Goal: Contribute content: Contribute content

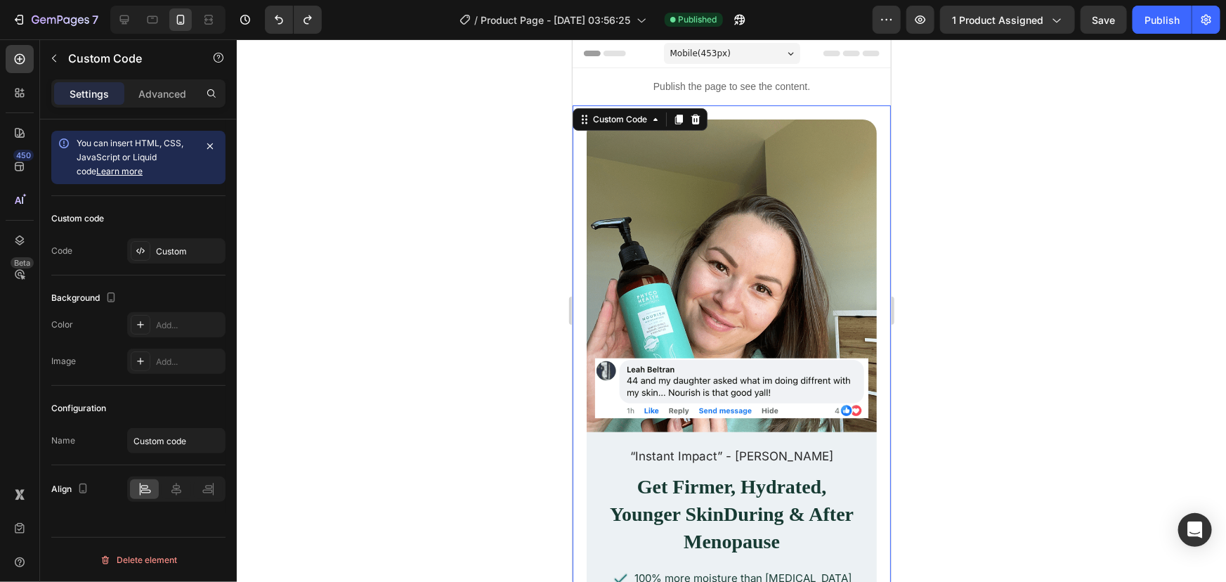
scroll to position [280, 0]
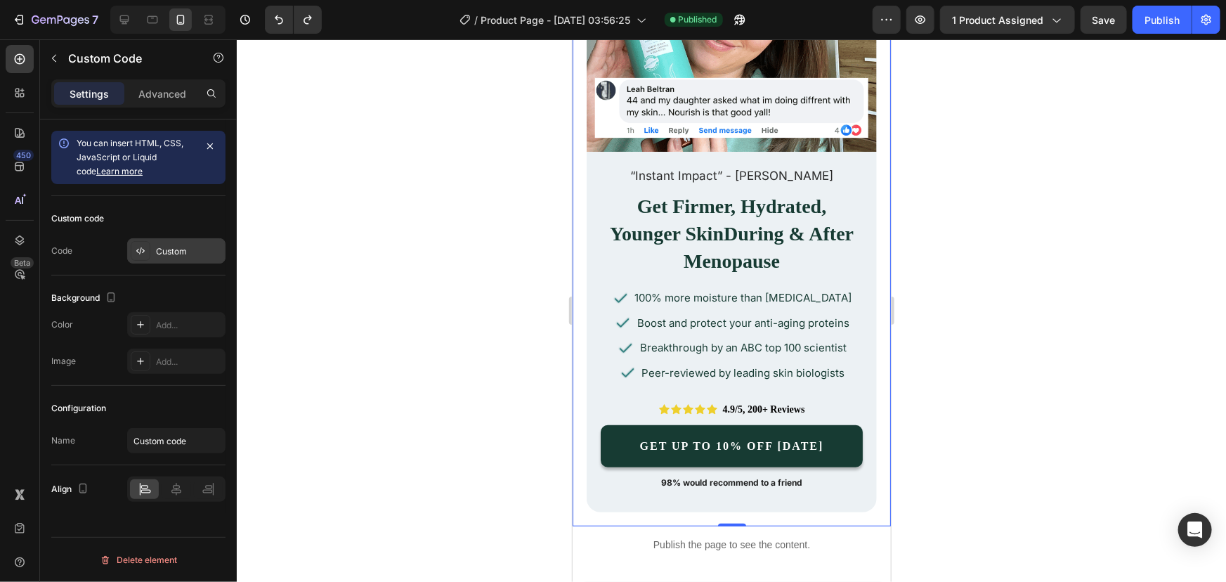
click at [190, 257] on div "Custom" at bounding box center [176, 250] width 98 height 25
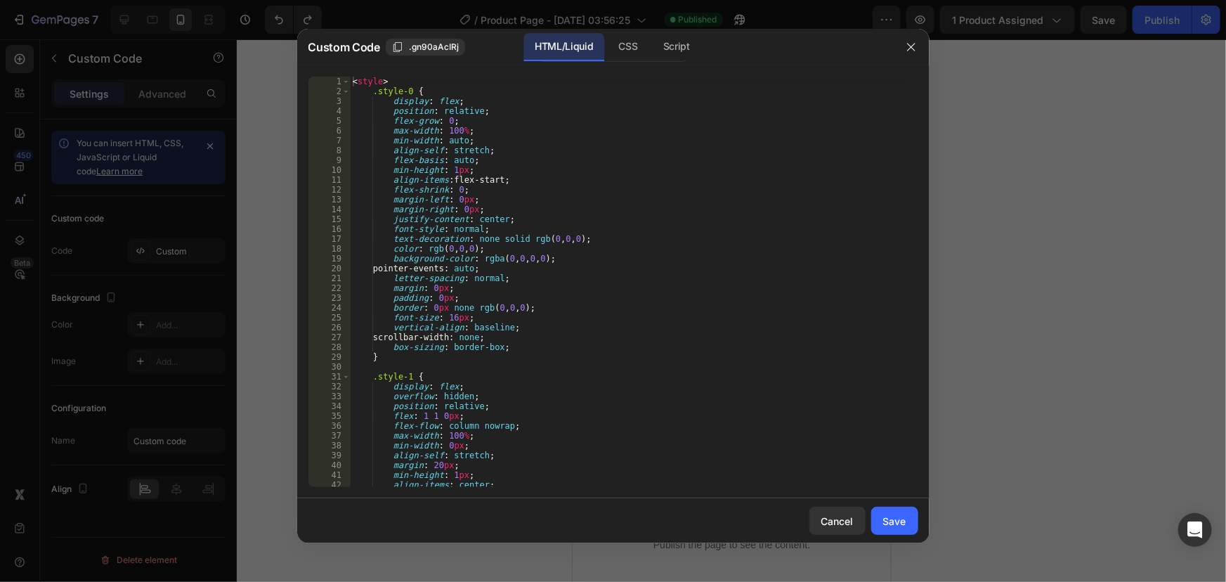
click at [552, 231] on div "< style > .style-0 { display : flex ; position : relative ; flex-grow : 0 ; max…" at bounding box center [629, 292] width 559 height 430
type textarea "</div> </div>"
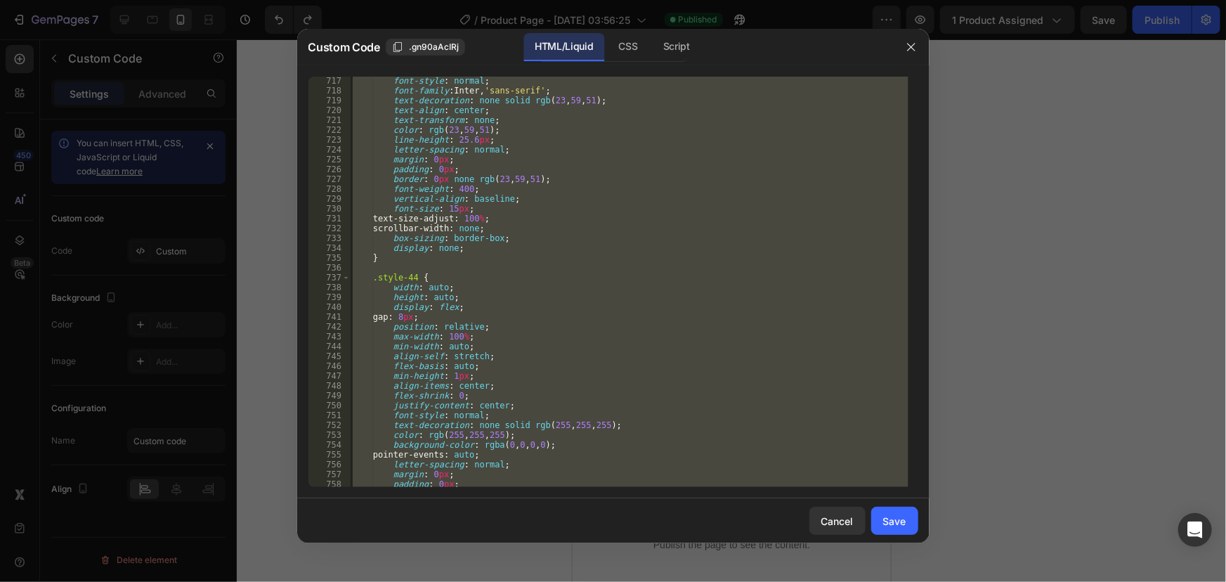
scroll to position [7044, 0]
click at [1119, 119] on div at bounding box center [613, 291] width 1226 height 582
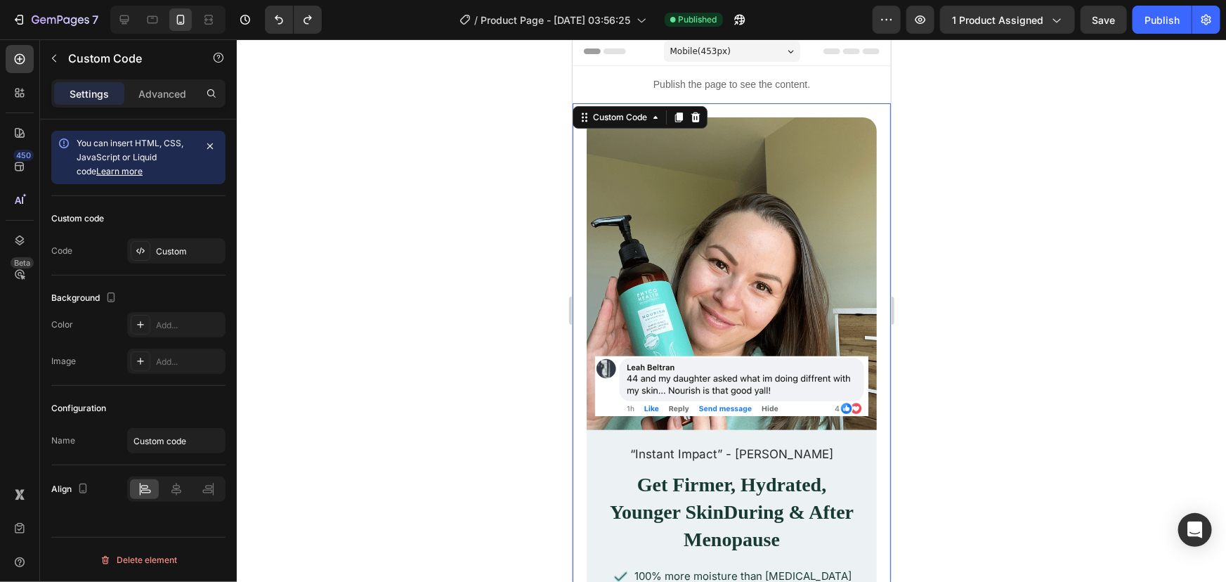
scroll to position [0, 0]
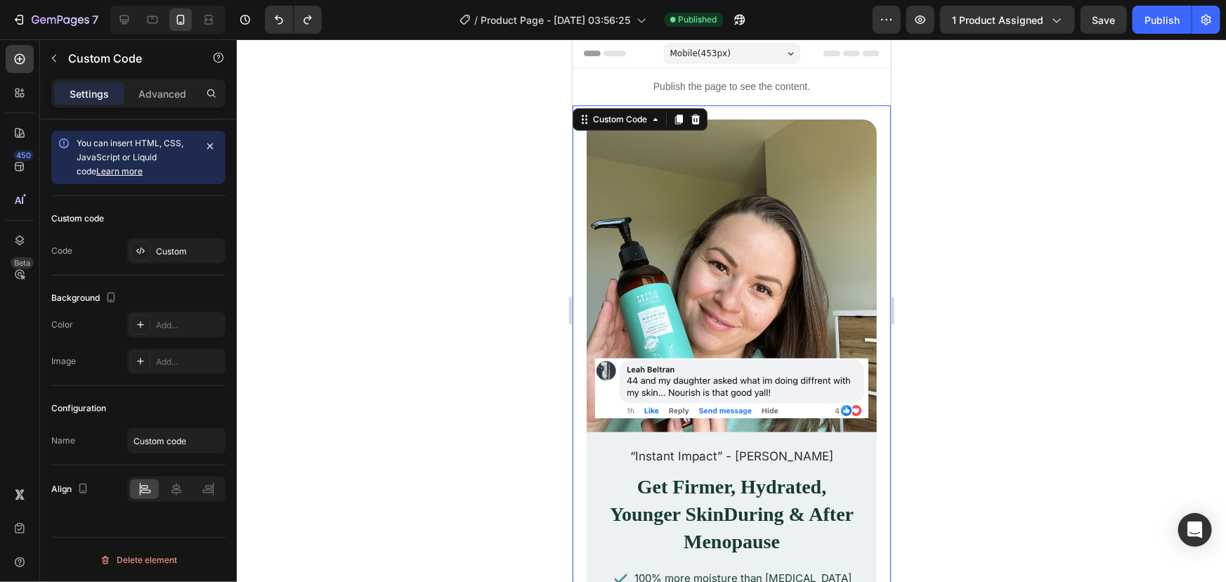
click at [767, 198] on img at bounding box center [731, 275] width 290 height 313
click at [187, 238] on div "Custom" at bounding box center [176, 250] width 98 height 25
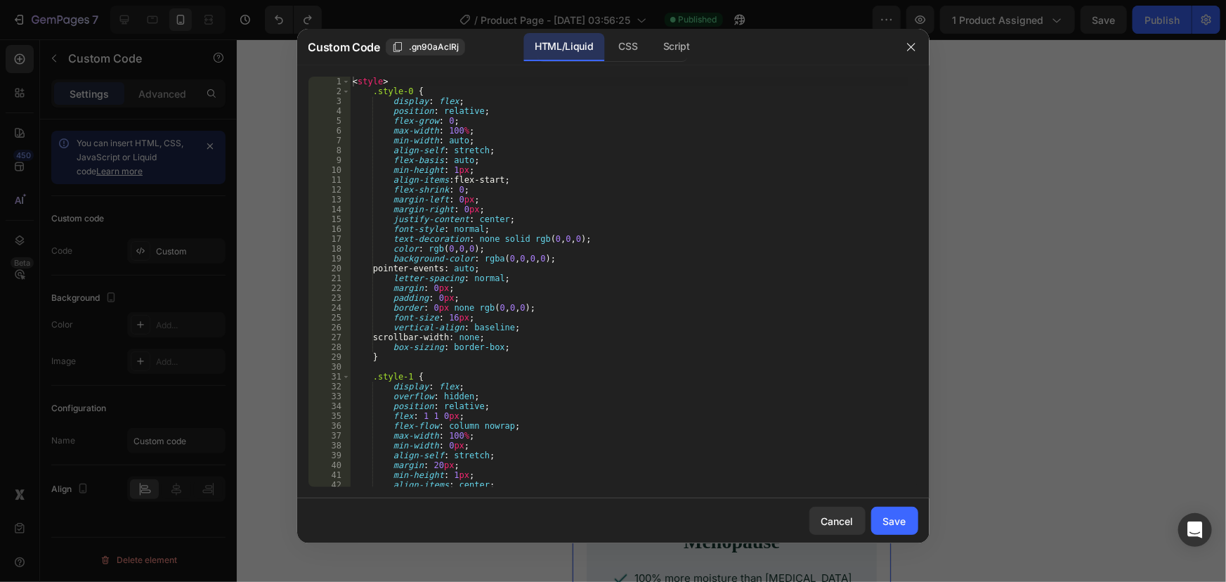
click at [433, 231] on div "< style > .style-0 { display : flex ; position : relative ; flex-grow : 0 ; max…" at bounding box center [629, 292] width 559 height 430
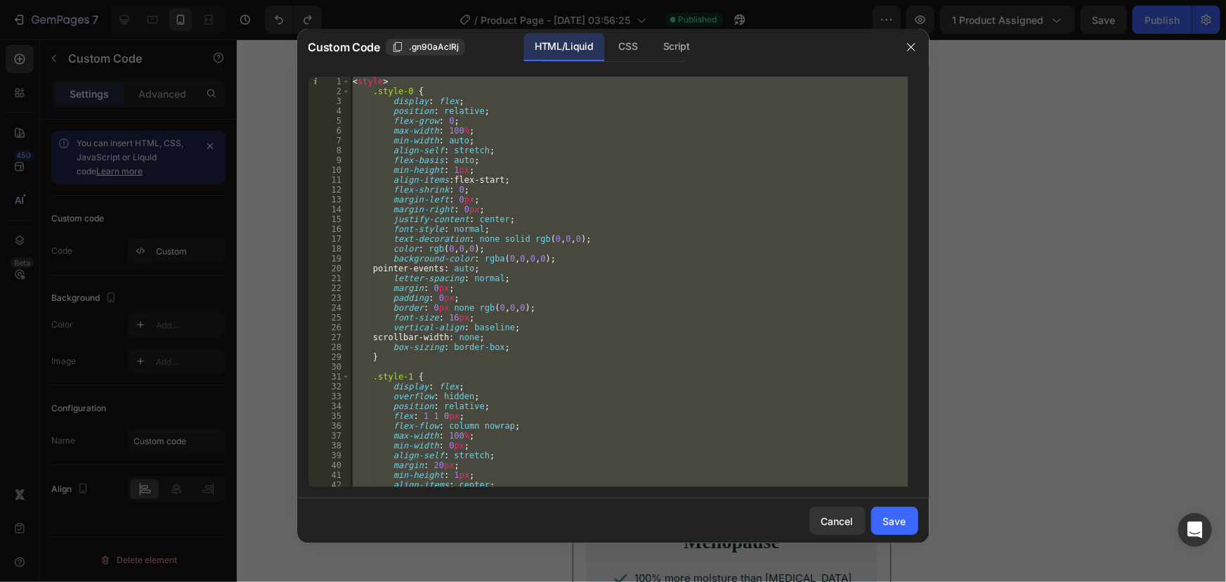
paste textarea "</html"
type textarea "</html>"
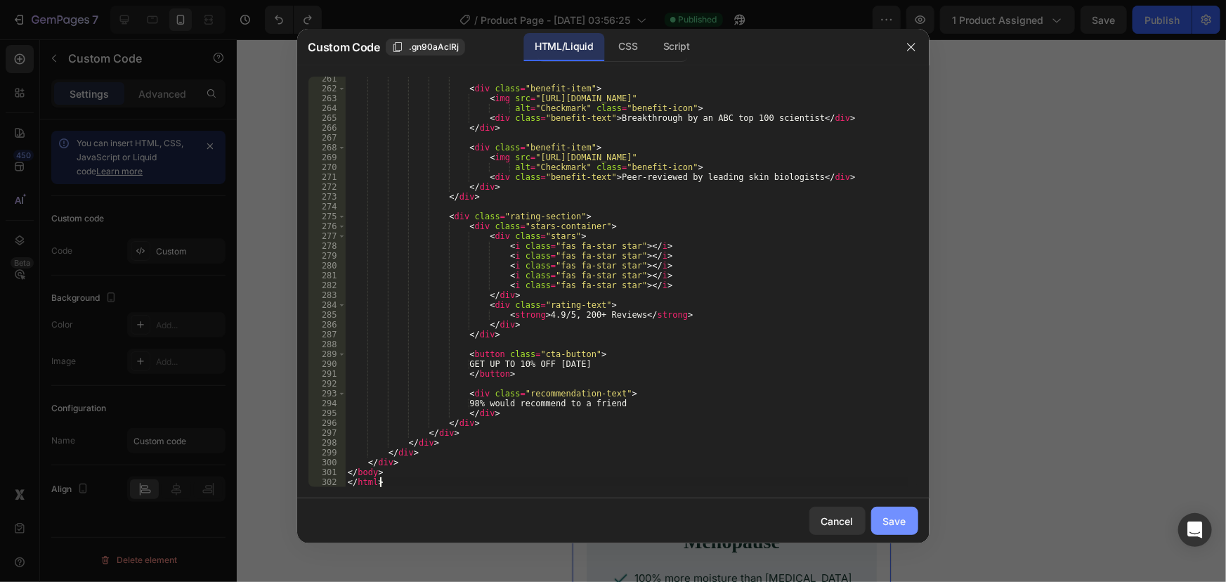
click at [900, 519] on div "Save" at bounding box center [894, 521] width 23 height 15
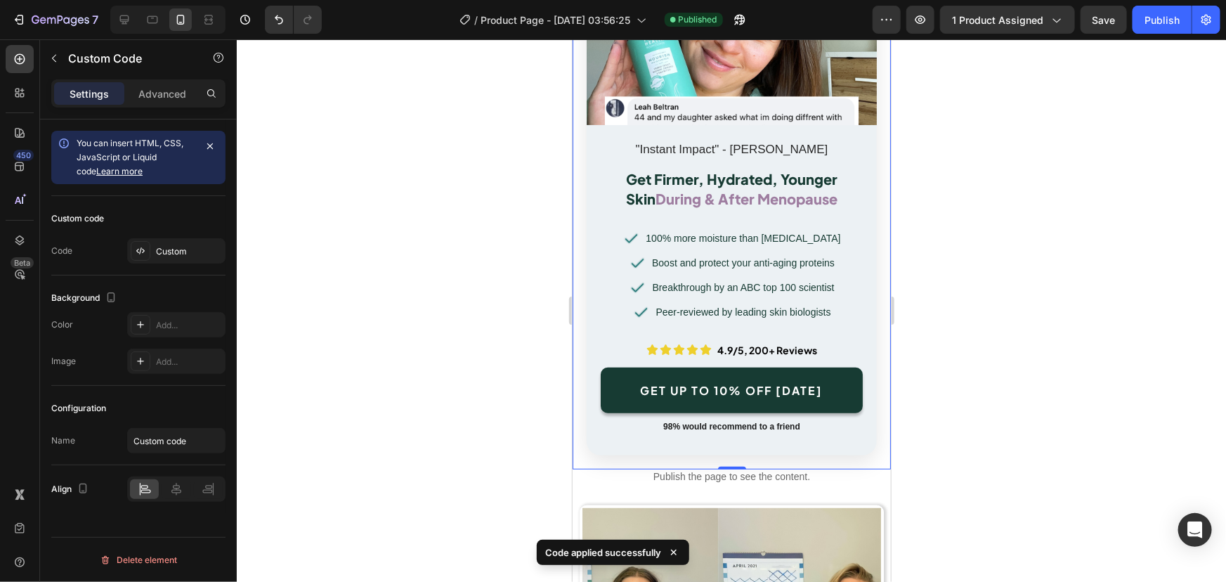
scroll to position [191, 0]
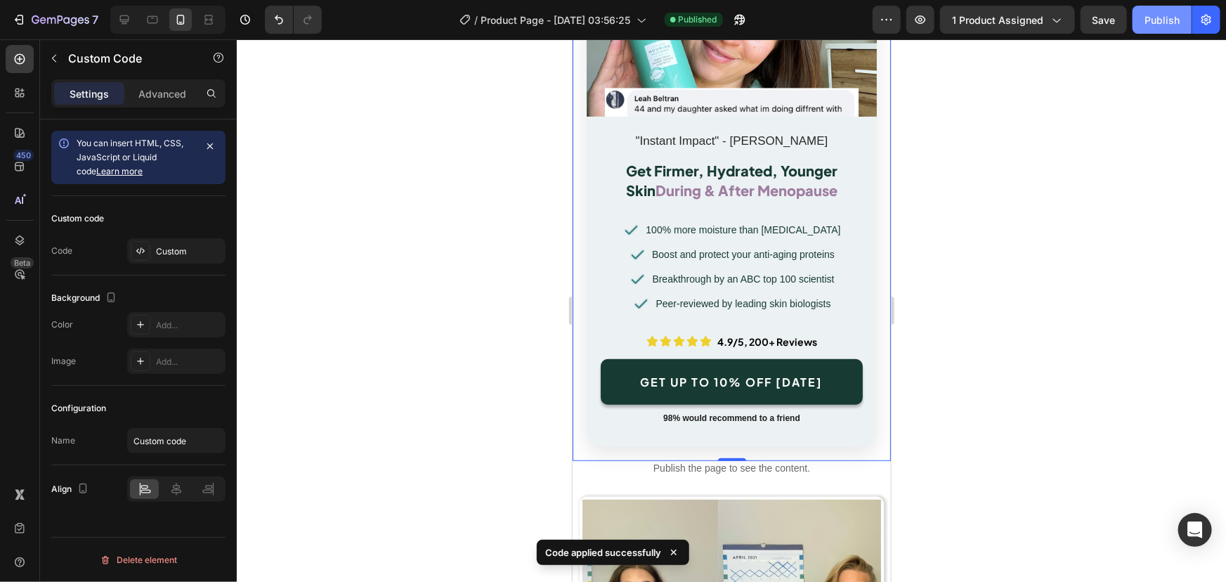
click at [1137, 17] on button "Publish" at bounding box center [1162, 20] width 59 height 28
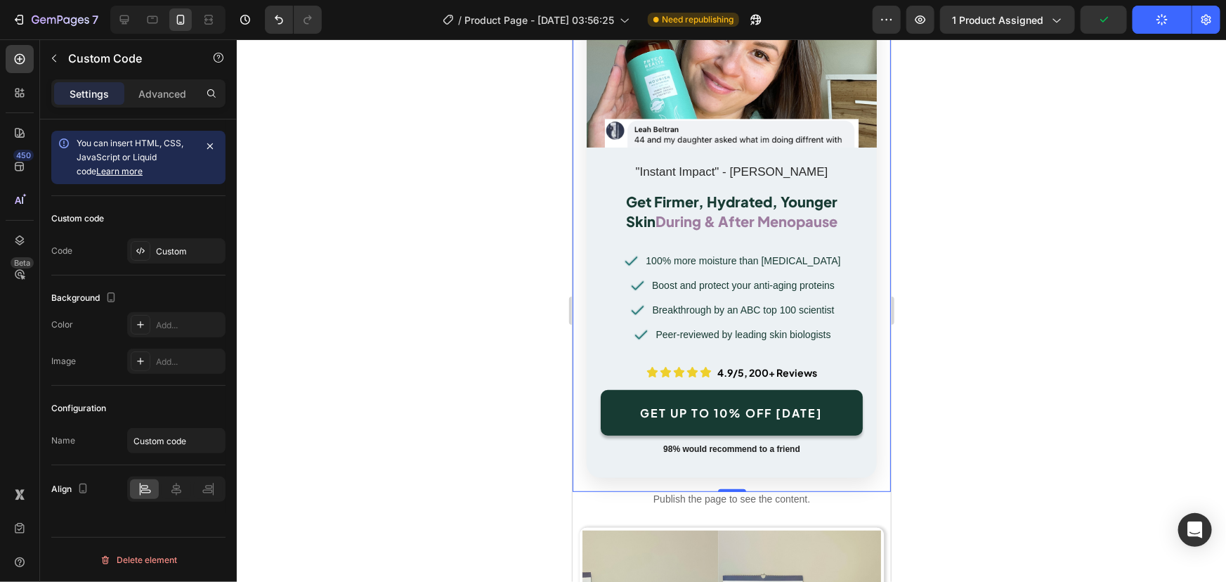
scroll to position [0, 0]
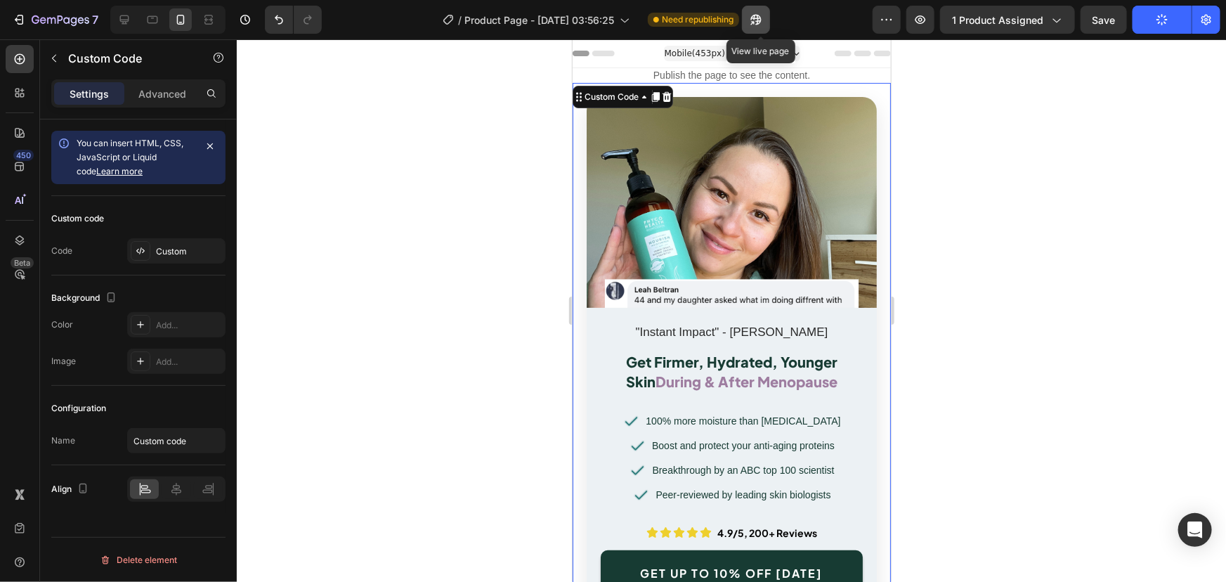
click at [755, 21] on icon "button" at bounding box center [753, 23] width 4 height 4
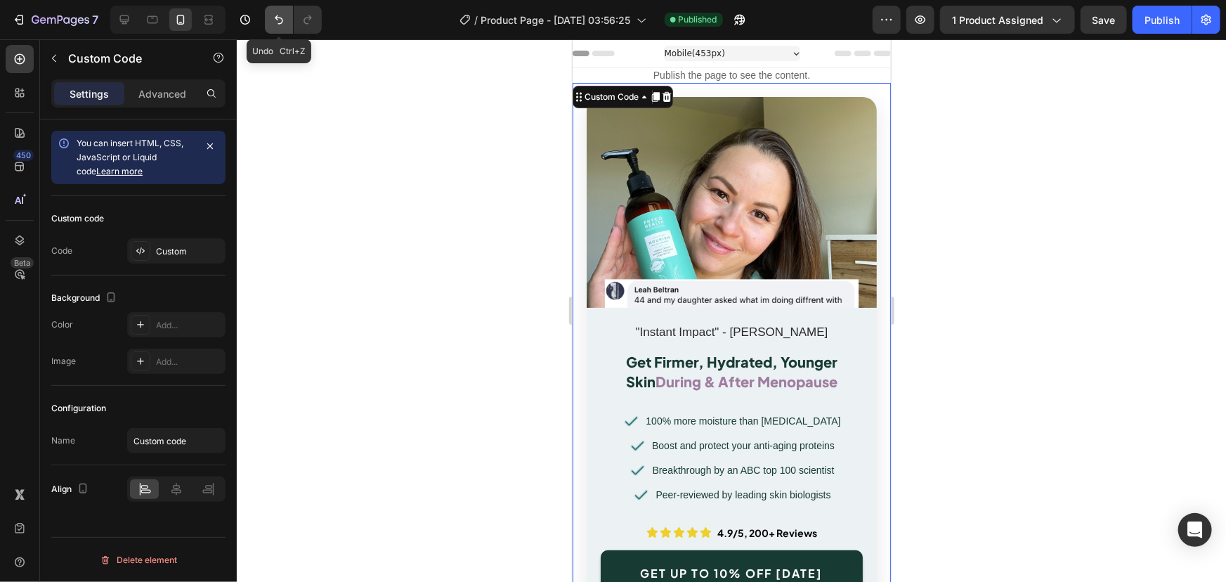
click at [284, 25] on icon "Undo/Redo" at bounding box center [279, 20] width 14 height 14
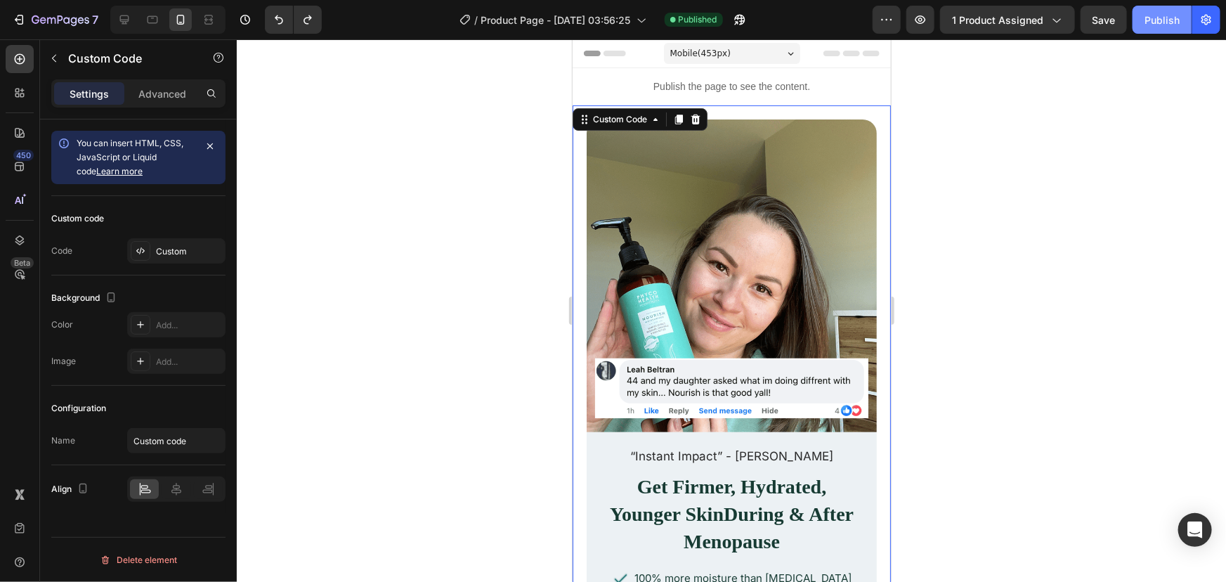
click at [1141, 28] on button "Publish" at bounding box center [1162, 20] width 59 height 28
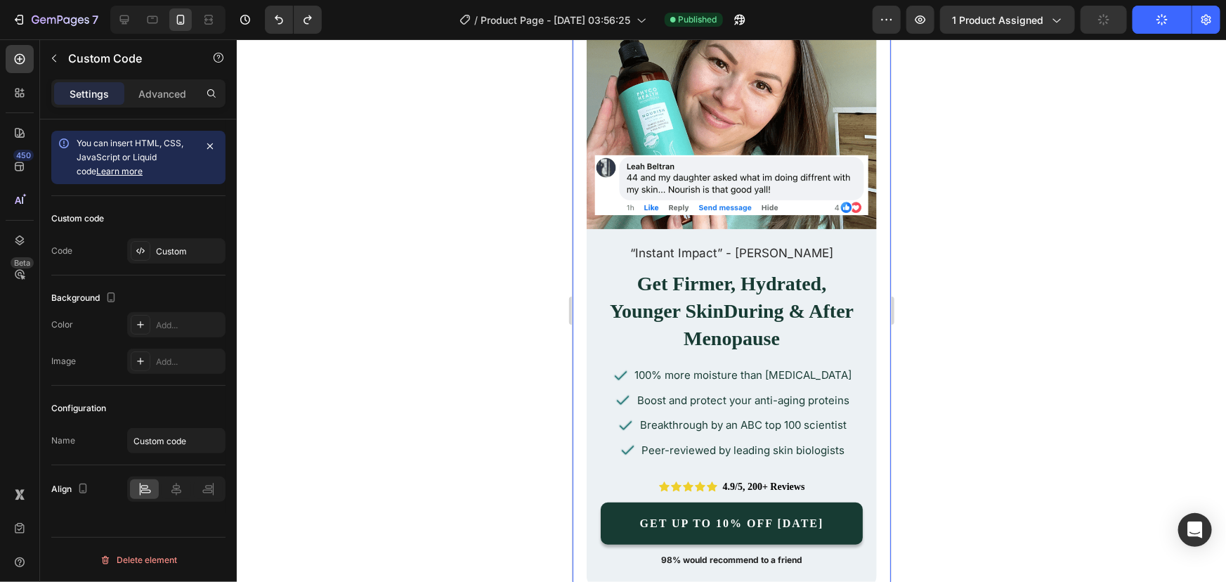
scroll to position [319, 0]
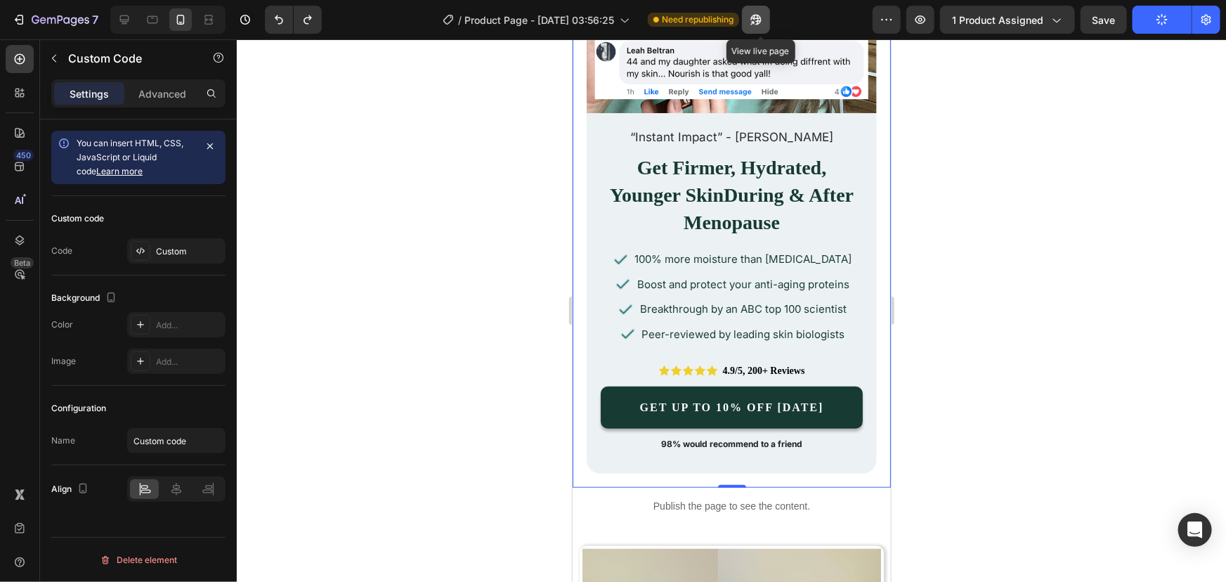
click at [755, 19] on icon "button" at bounding box center [756, 20] width 14 height 14
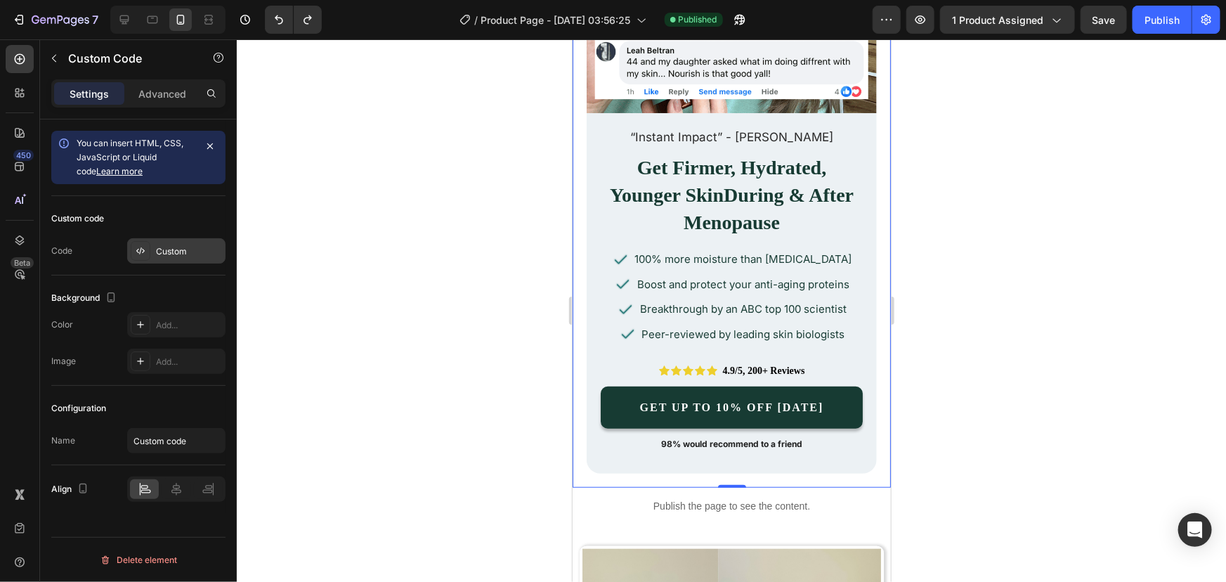
click at [200, 256] on div "Custom" at bounding box center [189, 251] width 66 height 13
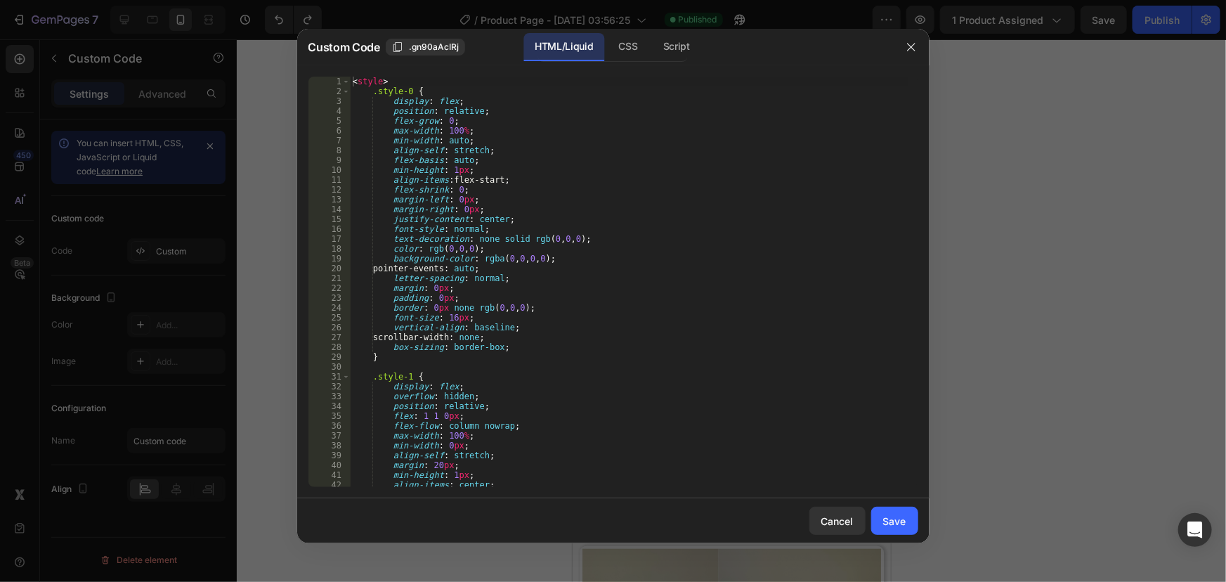
click at [619, 346] on div "< style > .style-0 { display : flex ; position : relative ; flex-grow : 0 ; max…" at bounding box center [629, 292] width 559 height 430
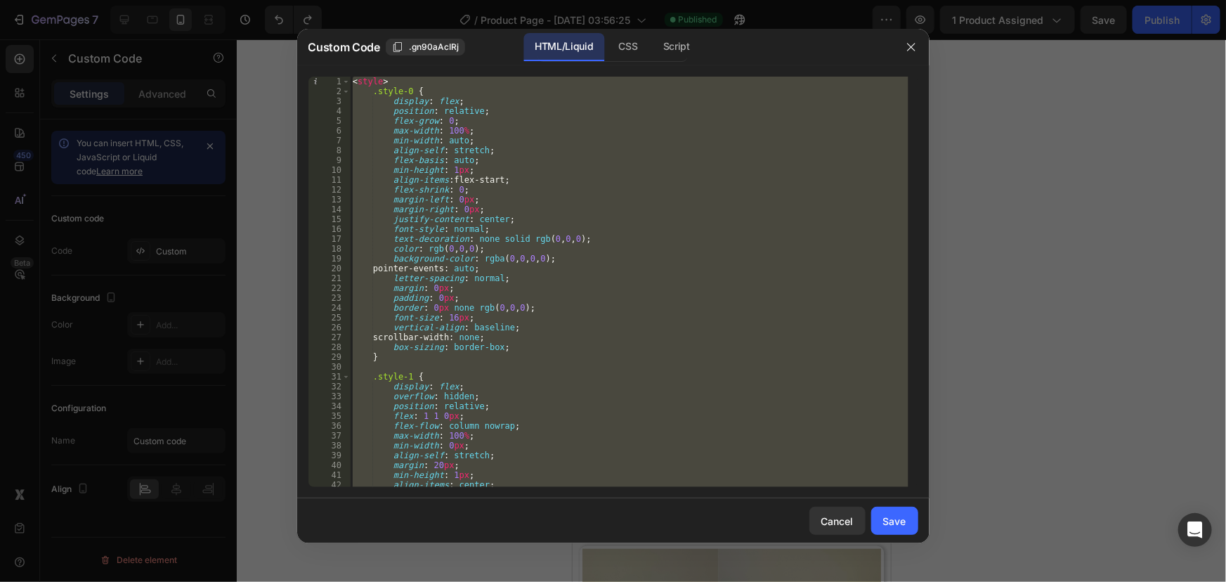
click at [628, 394] on div "< style > .style-0 { display : flex ; position : relative ; flex-grow : 0 ; max…" at bounding box center [629, 282] width 559 height 410
paste textarea
type textarea "</div>"
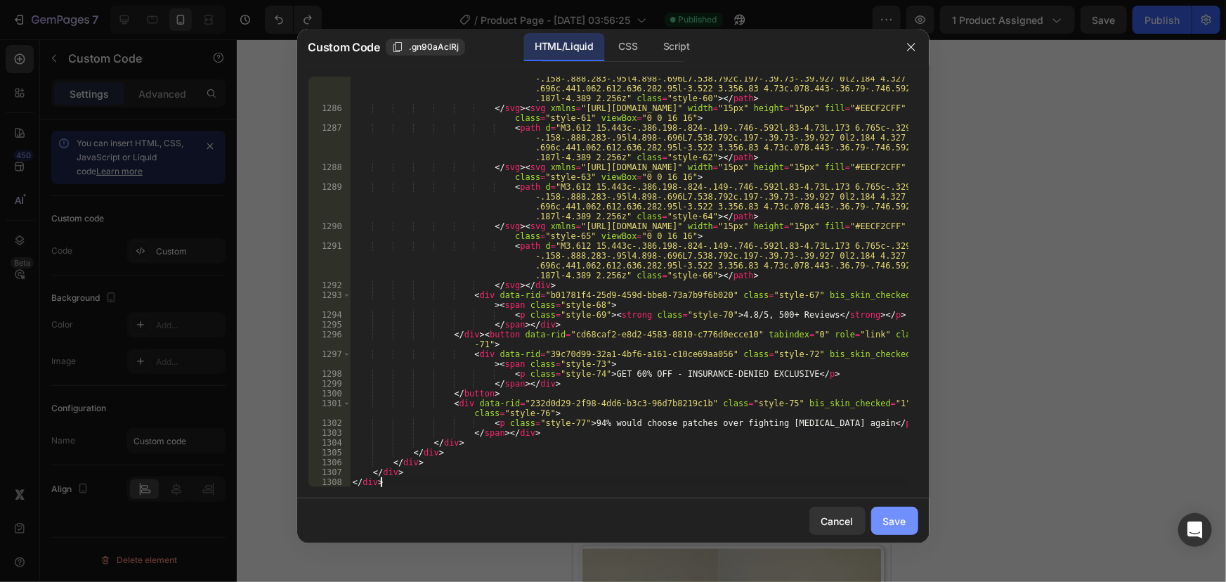
click at [880, 517] on button "Save" at bounding box center [894, 521] width 47 height 28
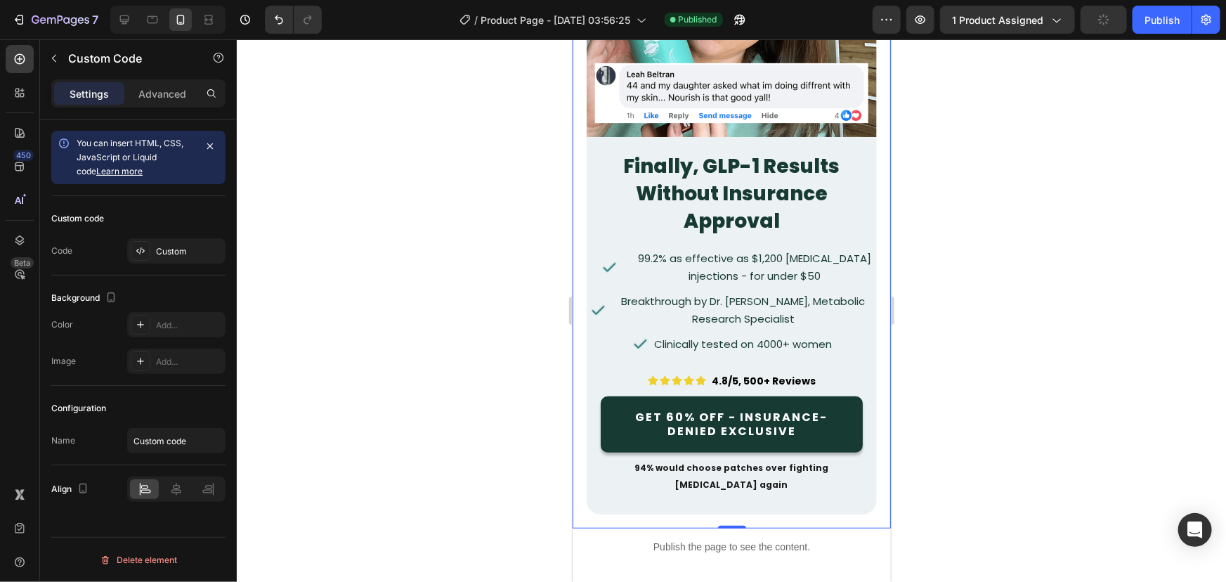
scroll to position [319, 0]
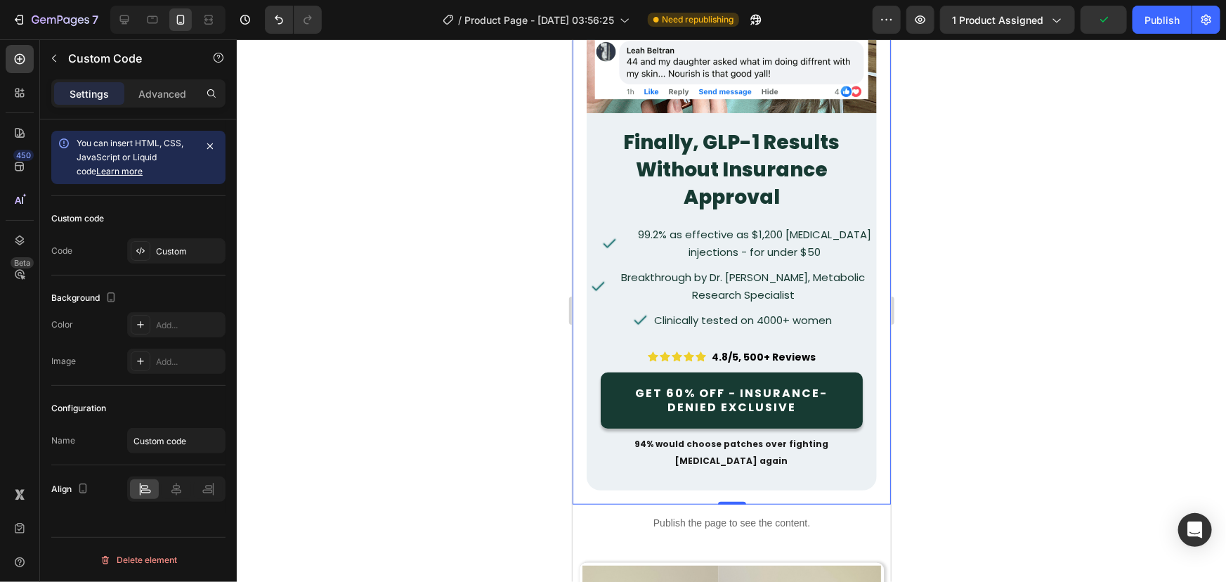
click at [752, 395] on p "GET 60% OFF - INSURANCE-DENIED EXCLUSIVE" at bounding box center [731, 400] width 217 height 28
click at [1152, 18] on div "Publish" at bounding box center [1162, 20] width 35 height 15
click at [743, 401] on p "GET 60% OFF - INSURANCE-DENIED EXCLUSIVE" at bounding box center [731, 400] width 217 height 28
click at [160, 257] on div "Custom" at bounding box center [189, 251] width 66 height 13
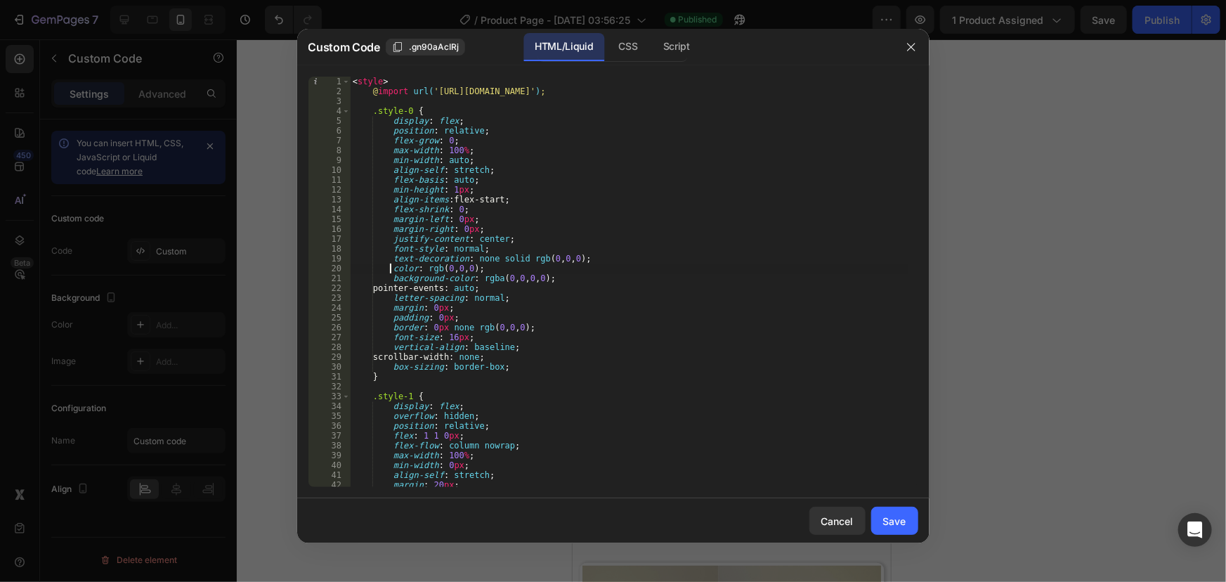
click at [389, 269] on div "< style > @ import url( '[URL][DOMAIN_NAME]' ) ; .style-0 { display : flex ; po…" at bounding box center [629, 292] width 559 height 430
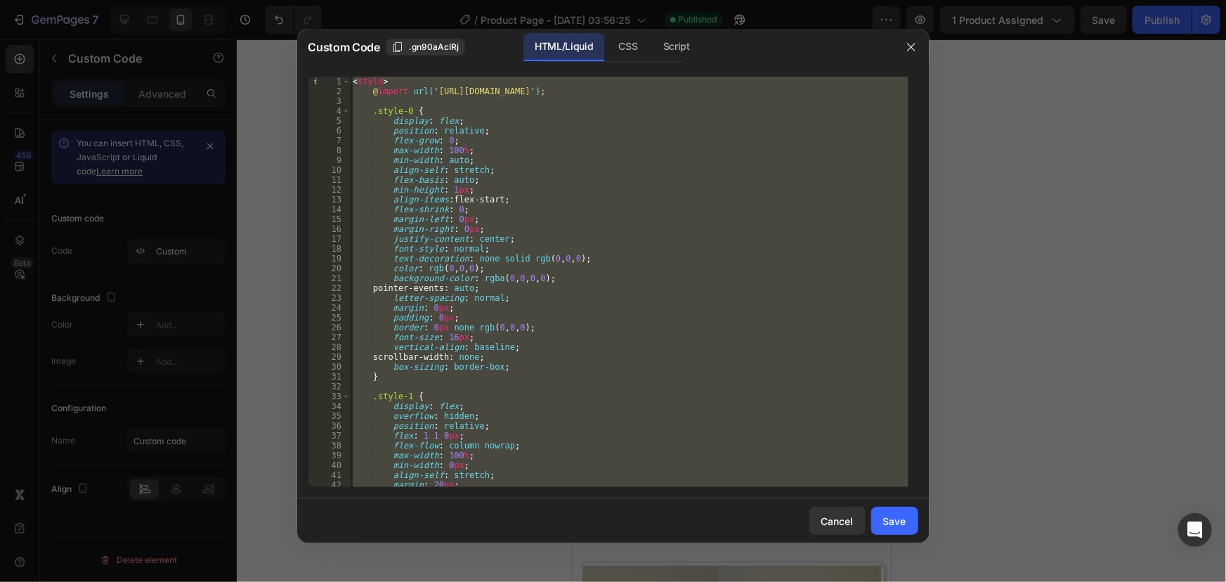
paste textarea "<!-- End of Forced Hero Section --"
type textarea "<!-- End of Forced Hero Section -->"
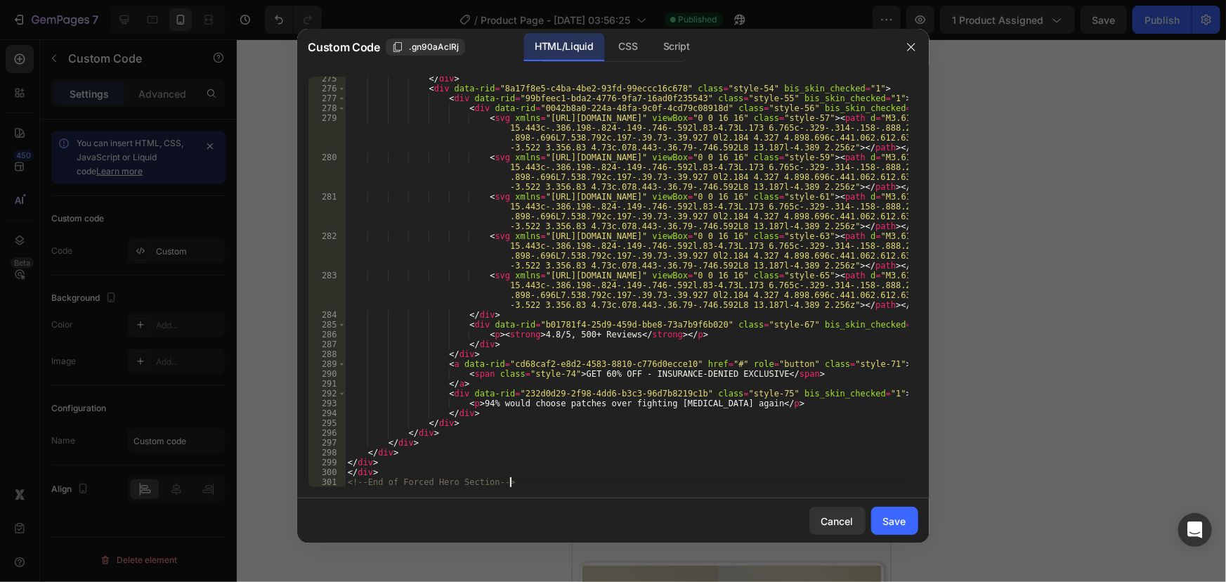
scroll to position [2796, 0]
click at [910, 526] on button "Save" at bounding box center [894, 521] width 47 height 28
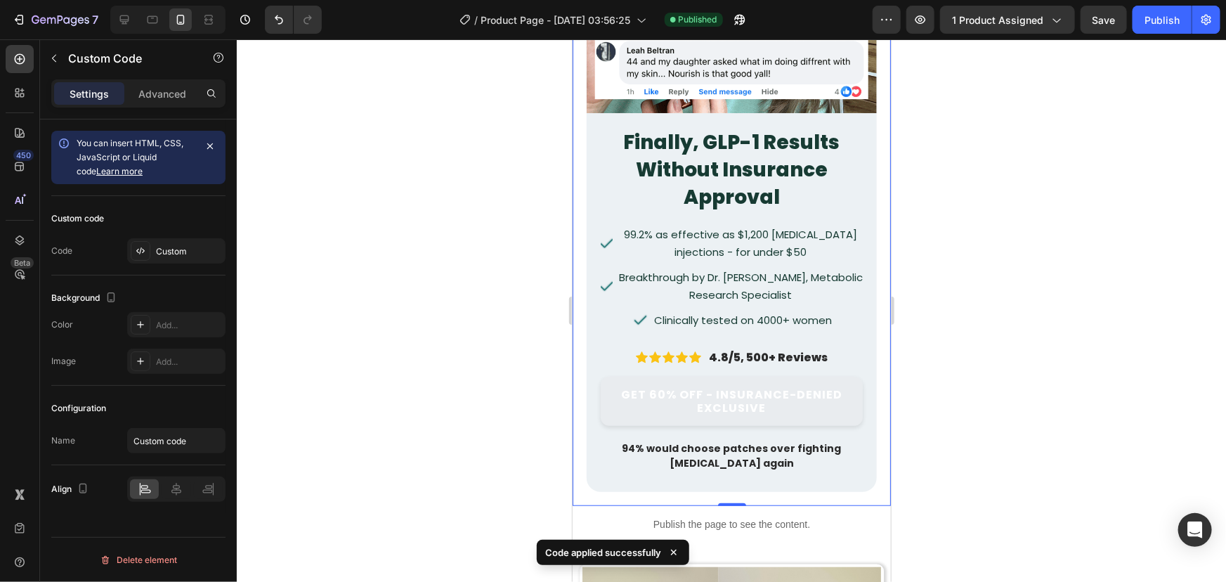
click at [773, 383] on link "GET 60% OFF - INSURANCE-DENIED EXCLUSIVE" at bounding box center [731, 400] width 262 height 49
click at [1156, 18] on div "Publish" at bounding box center [1162, 20] width 35 height 15
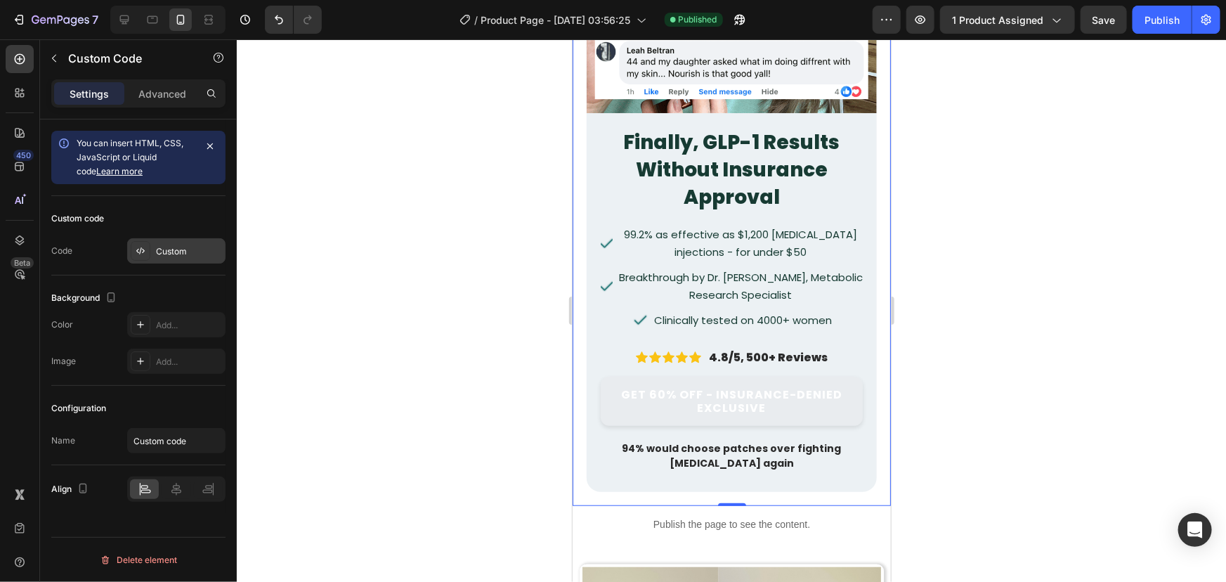
click at [169, 253] on div "Custom" at bounding box center [189, 251] width 66 height 13
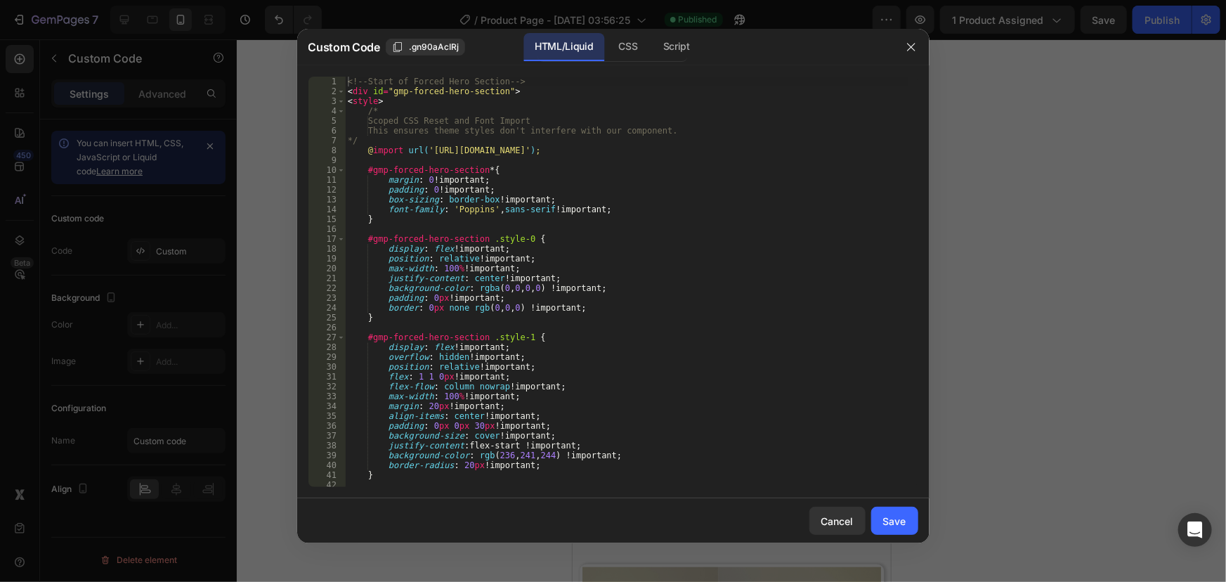
click at [554, 203] on div "<!-- Start of Forced Hero Section --> < div id = "gmp-forced-hero-section" > < …" at bounding box center [626, 292] width 563 height 430
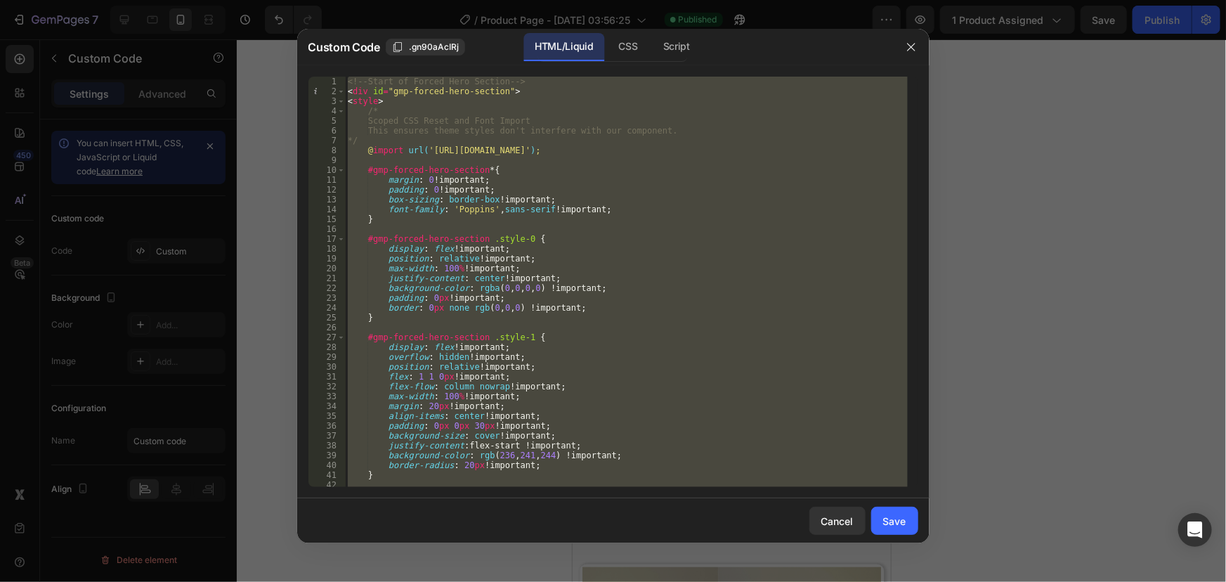
paste textarea
type textarea "<!-- End of Forced Hero Section -->"
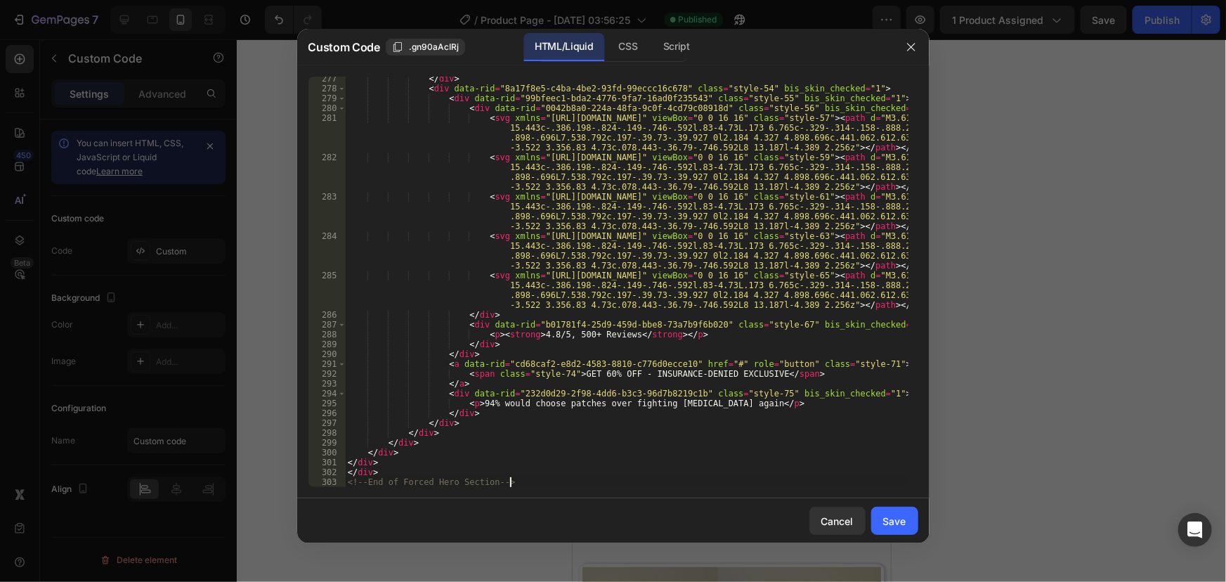
scroll to position [2816, 0]
click at [907, 517] on button "Save" at bounding box center [894, 521] width 47 height 28
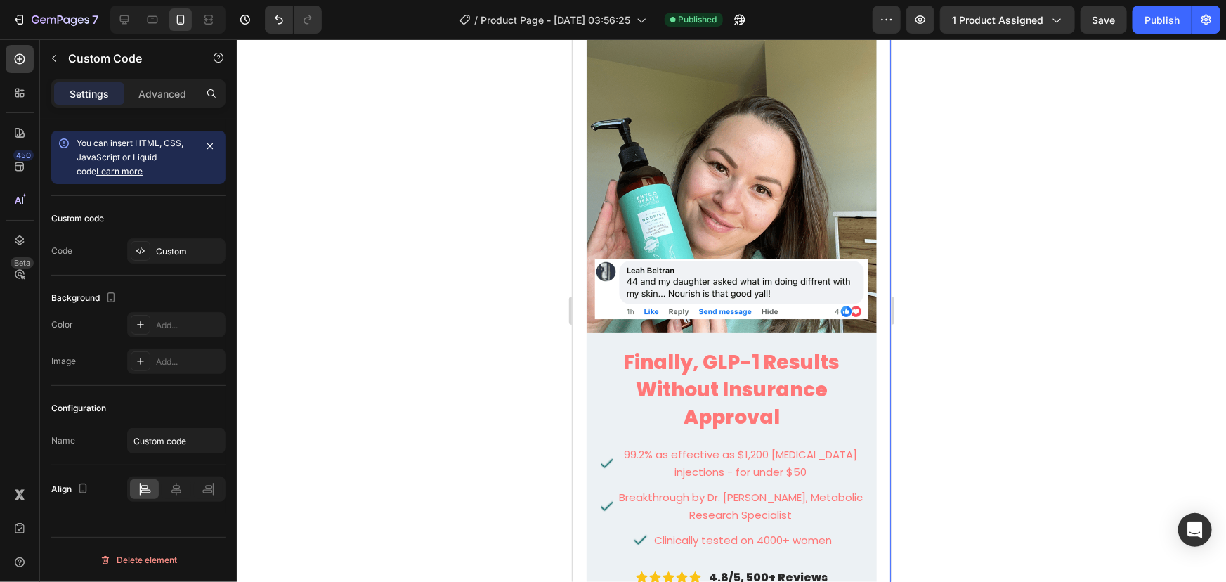
scroll to position [0, 0]
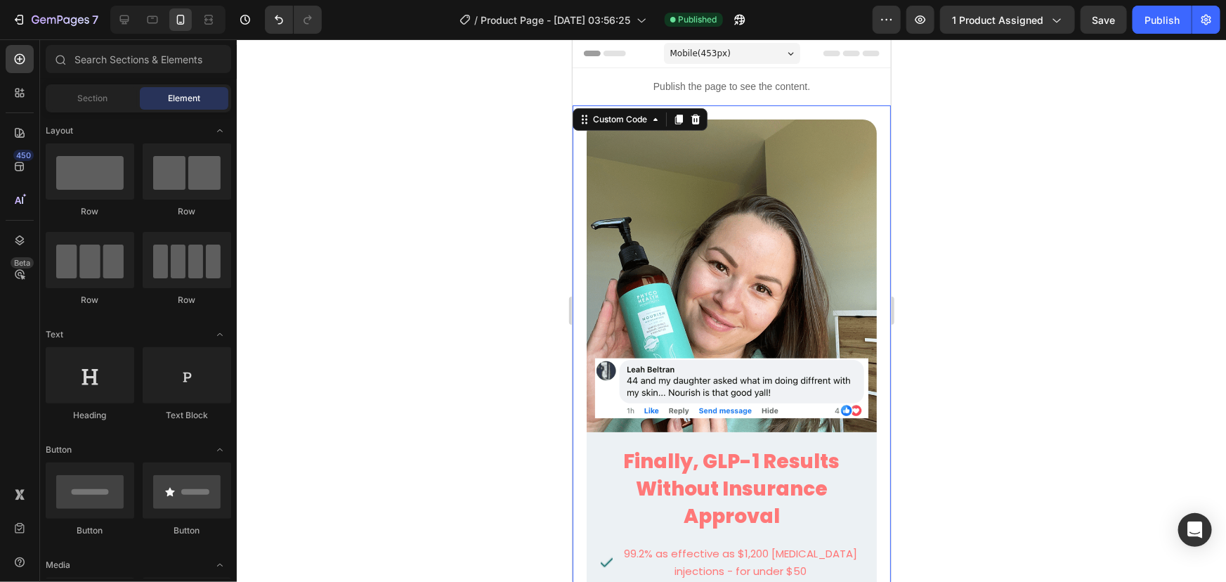
click at [613, 48] on span "Header" at bounding box center [614, 53] width 31 height 14
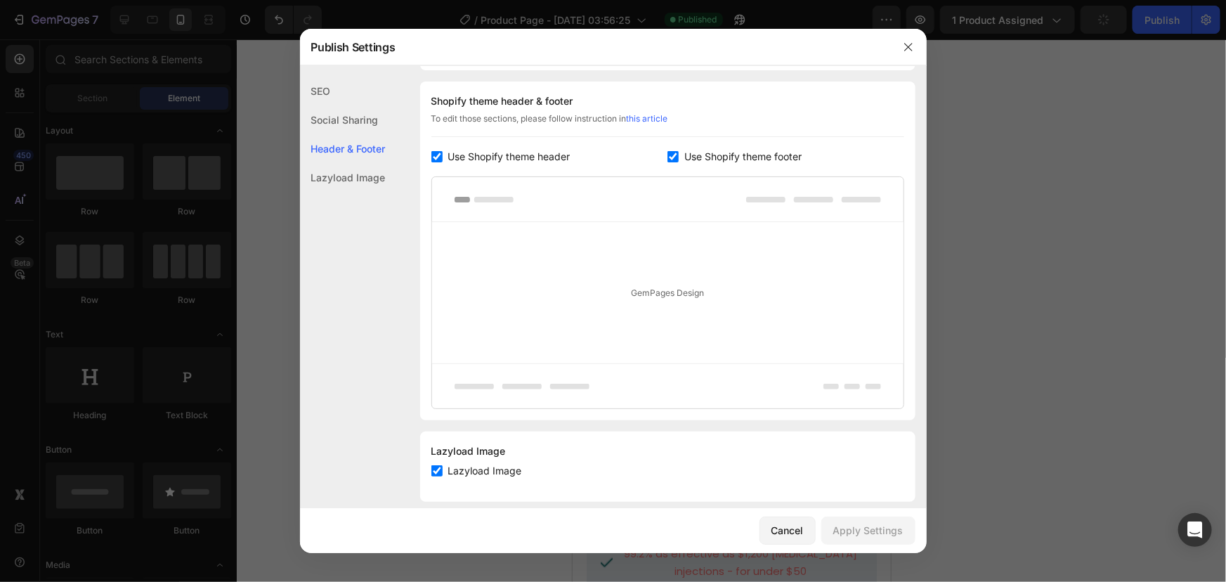
scroll to position [204, 0]
click at [450, 152] on span "Use Shopify theme header" at bounding box center [509, 155] width 122 height 17
checkbox input "false"
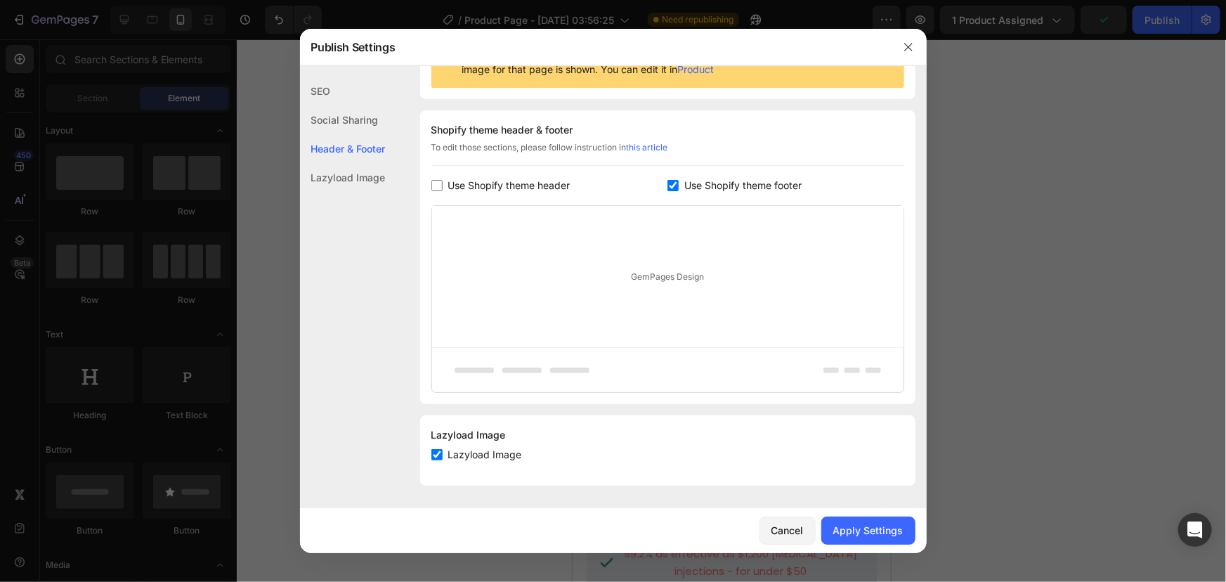
click at [684, 179] on span "Use Shopify theme footer" at bounding box center [742, 185] width 117 height 17
checkbox input "false"
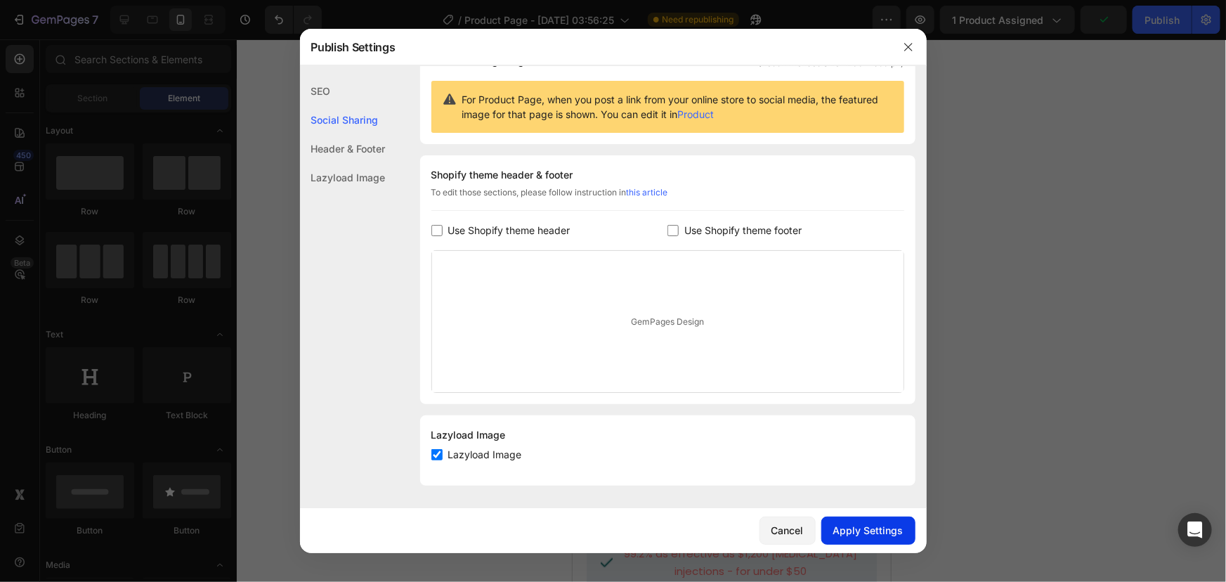
click at [864, 519] on button "Apply Settings" at bounding box center [869, 531] width 94 height 28
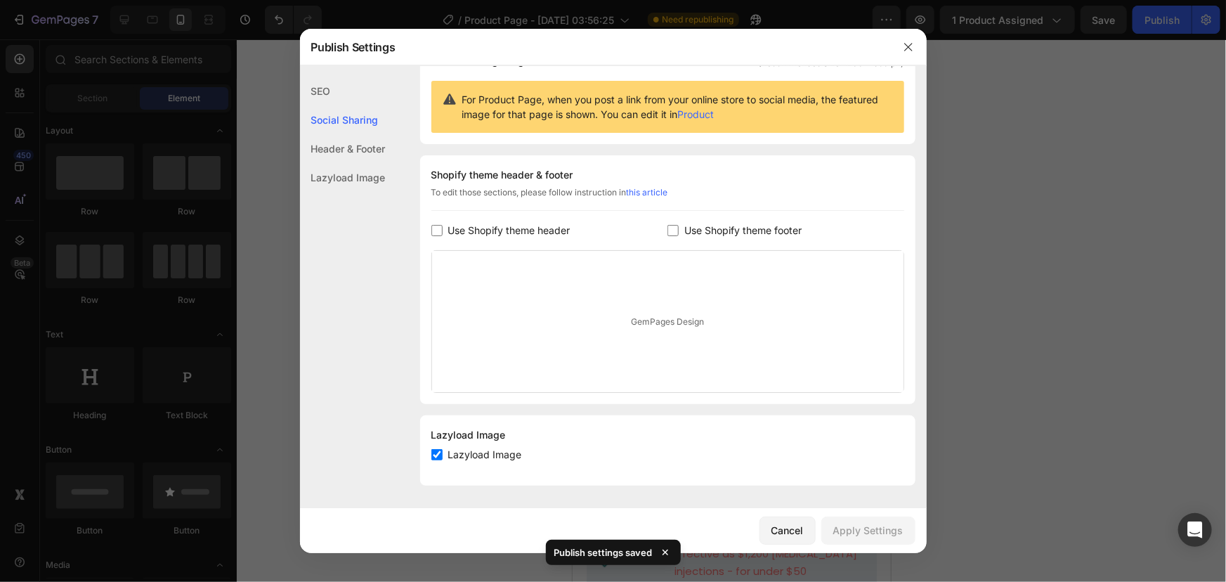
click at [959, 146] on div at bounding box center [613, 291] width 1226 height 582
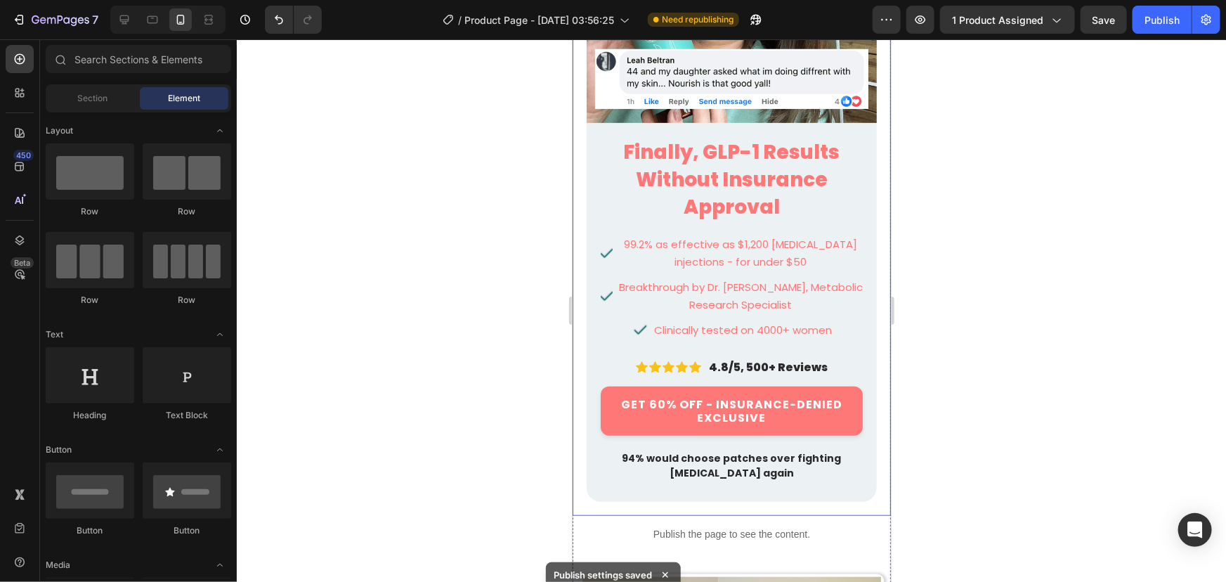
scroll to position [309, 0]
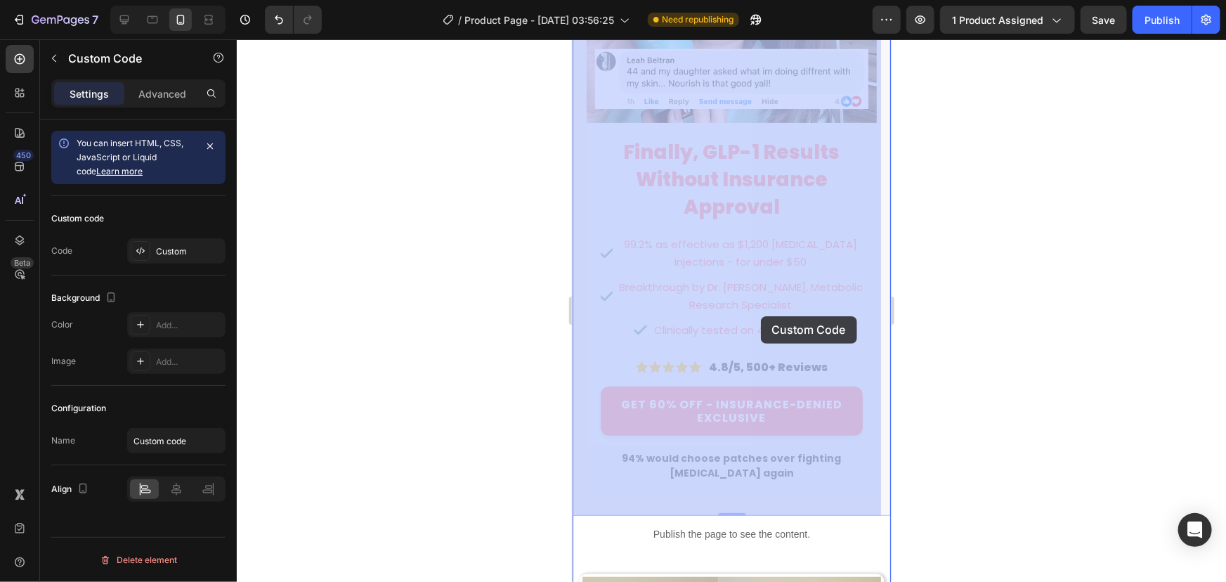
drag, startPoint x: 843, startPoint y: 330, endPoint x: 763, endPoint y: 316, distance: 81.3
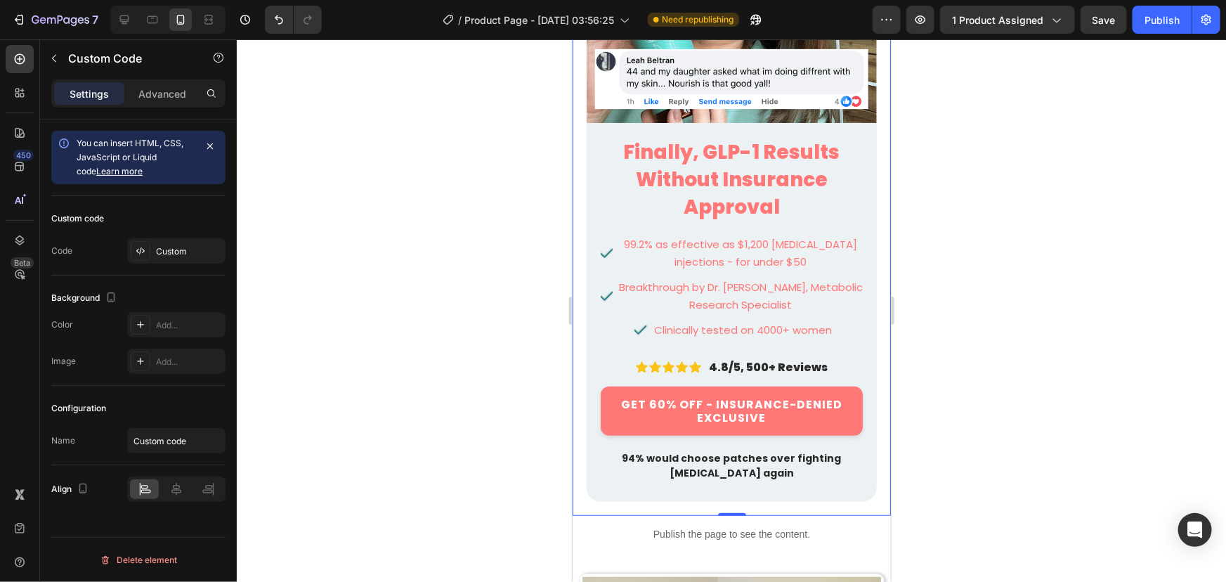
click at [770, 236] on p "99.2% as effective as $1,200 [MEDICAL_DATA] injections - for under $50" at bounding box center [740, 253] width 245 height 36
click at [169, 249] on div "Custom" at bounding box center [189, 251] width 66 height 13
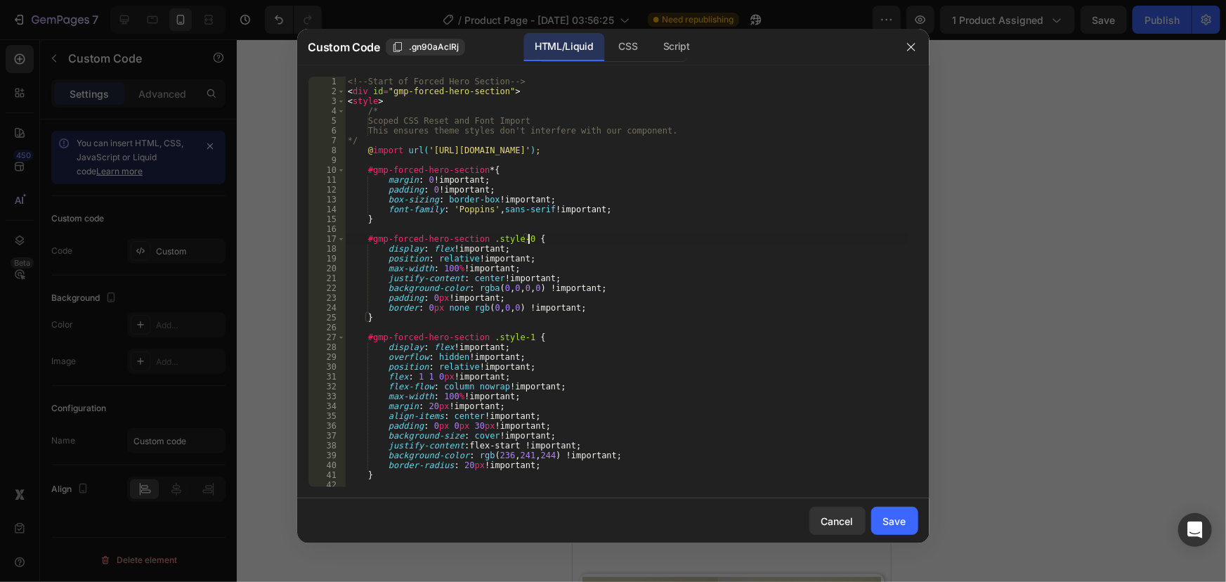
click at [620, 240] on div "<!-- Start of Forced Hero Section --> < div id = "gmp-forced-hero-section" > < …" at bounding box center [626, 292] width 563 height 430
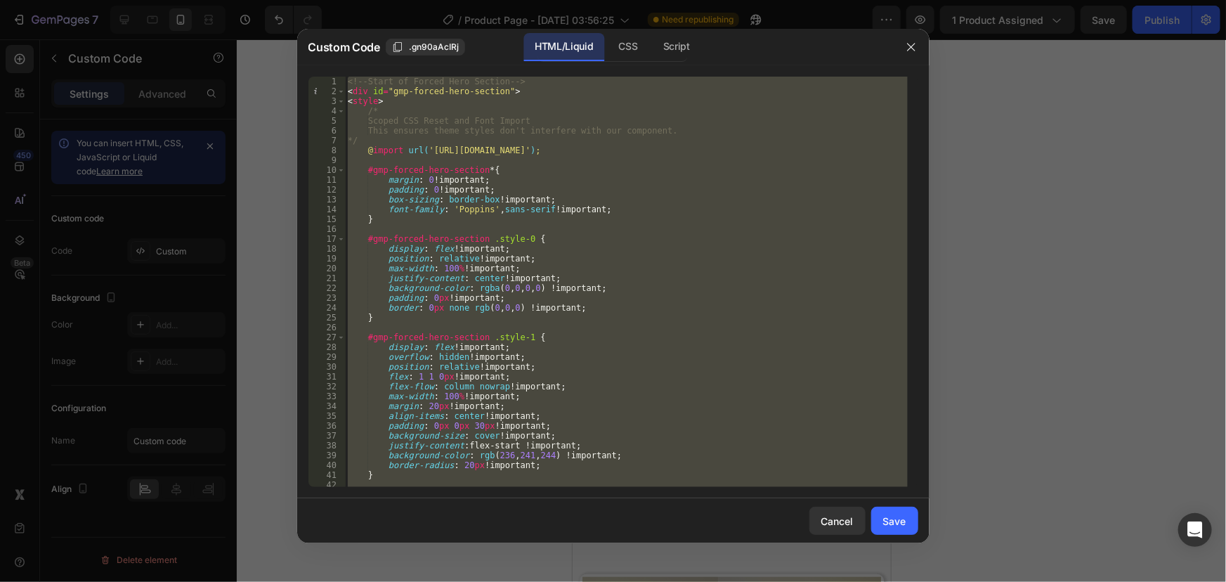
paste textarea
type textarea "<!-- End of Forced Hero Section -->"
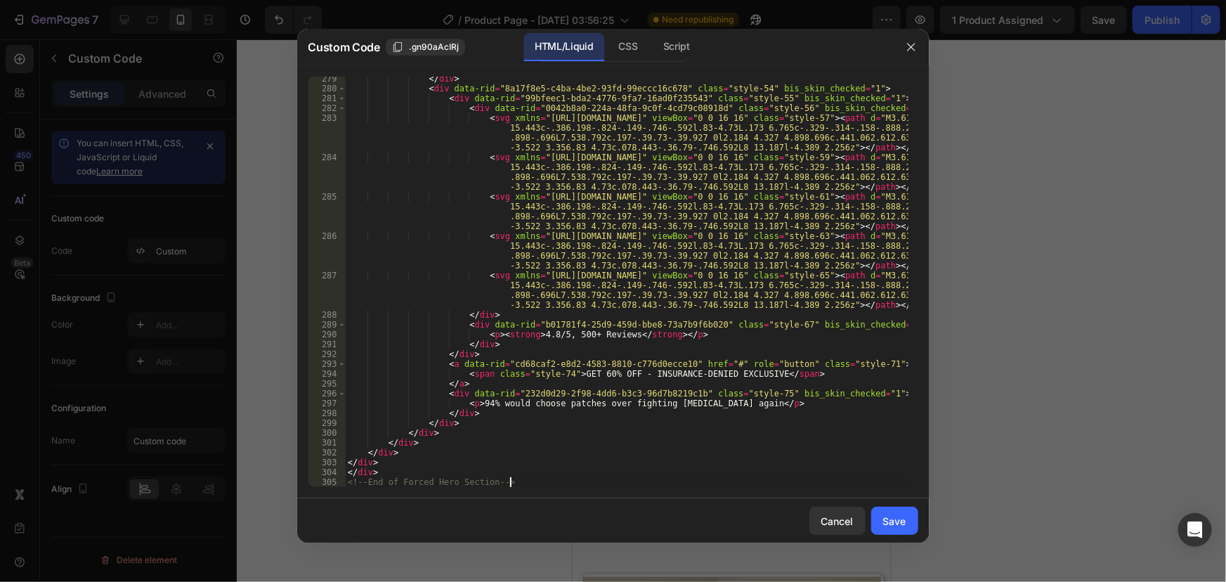
scroll to position [2836, 0]
click at [907, 507] on button "Save" at bounding box center [894, 521] width 47 height 28
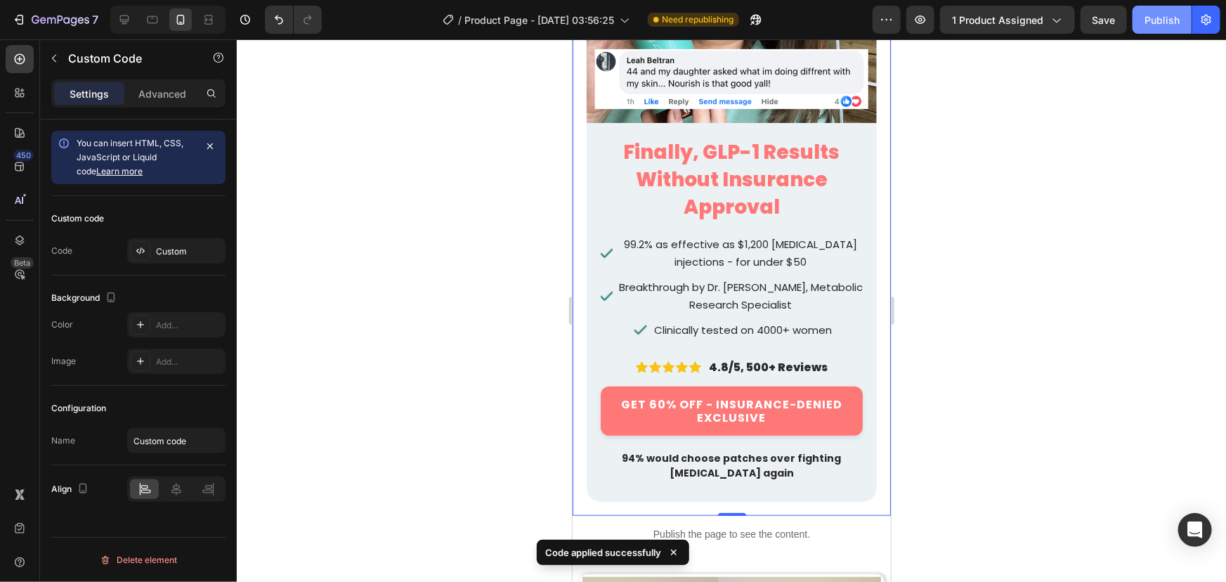
click at [1153, 21] on div "Publish" at bounding box center [1162, 20] width 35 height 15
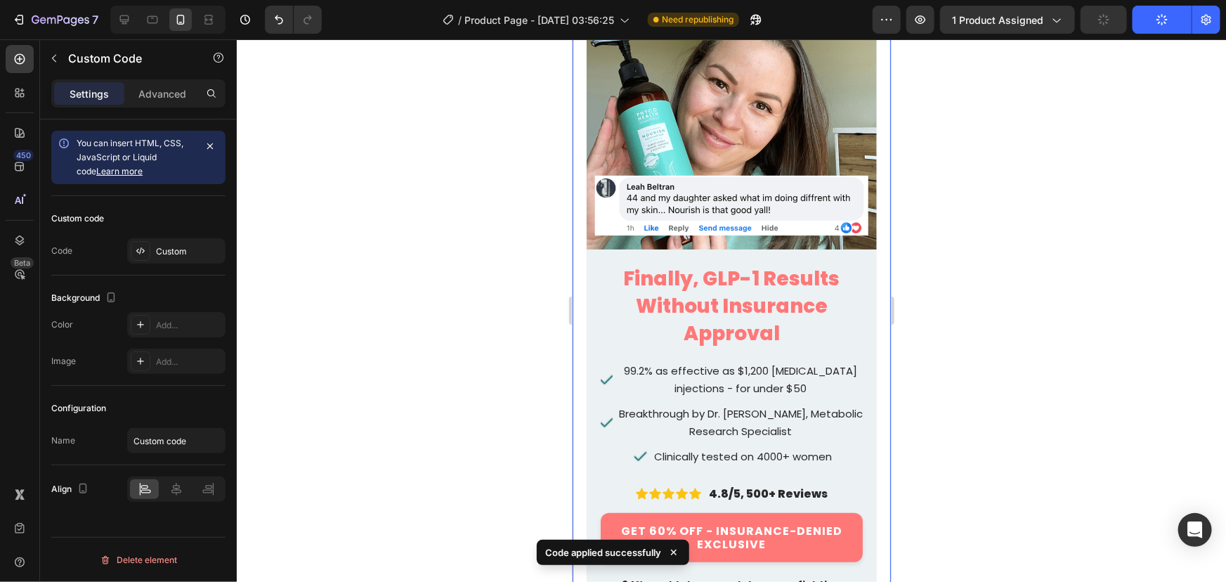
scroll to position [182, 0]
click at [760, 543] on link "GET 60% OFF - INSURANCE-DENIED EXCLUSIVE" at bounding box center [731, 537] width 262 height 49
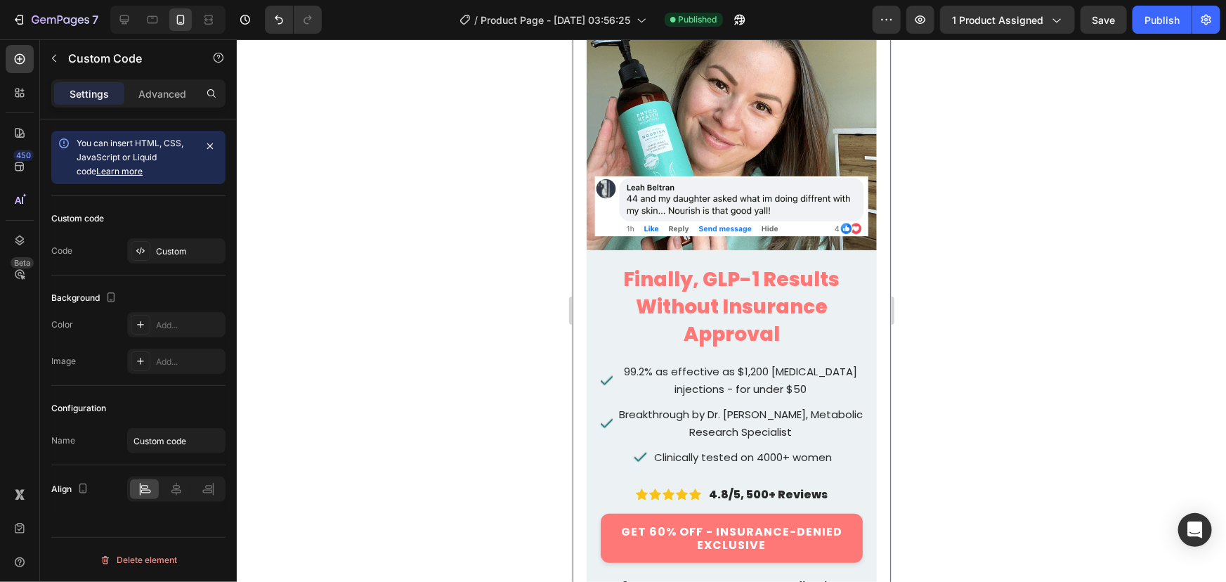
scroll to position [112, 0]
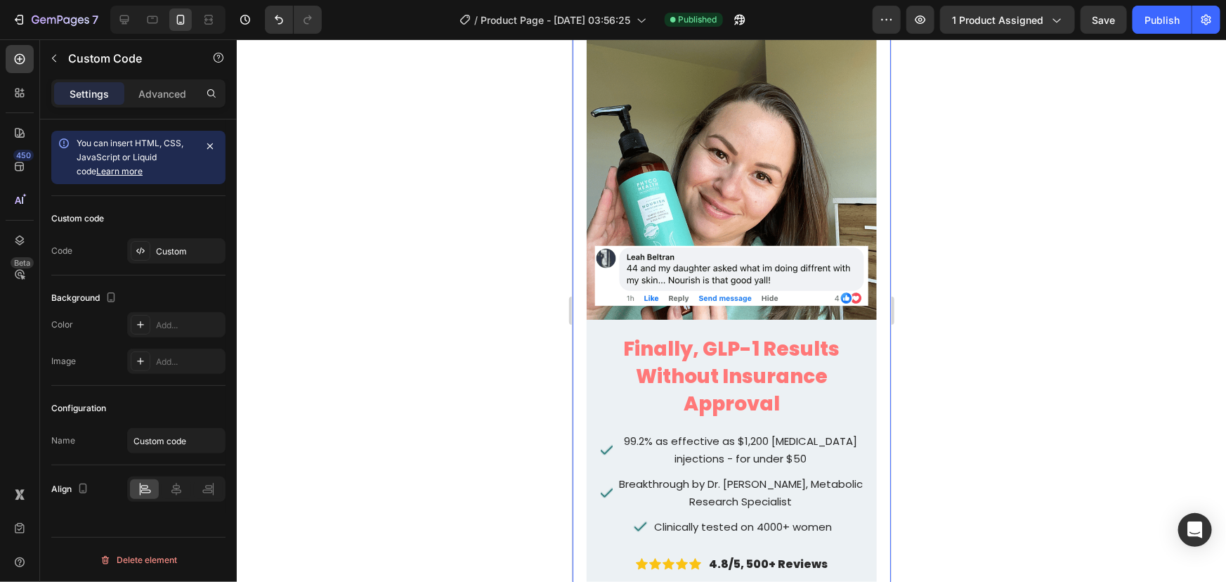
click at [729, 195] on img at bounding box center [731, 162] width 290 height 313
click at [157, 258] on div "Custom" at bounding box center [176, 250] width 98 height 25
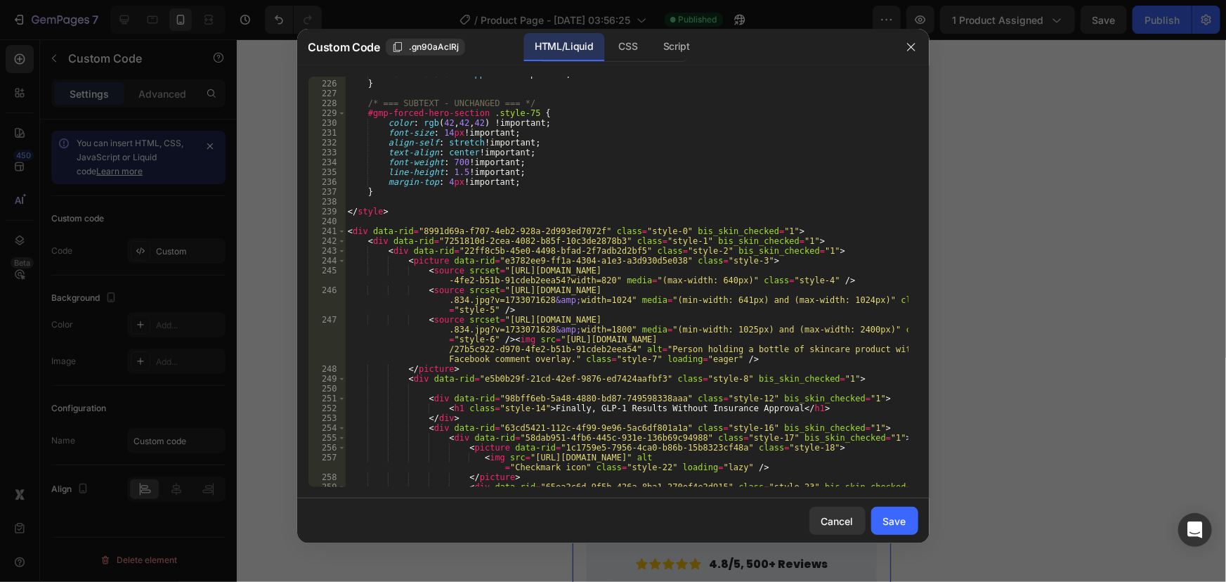
scroll to position [2212, 0]
drag, startPoint x: 548, startPoint y: 277, endPoint x: 495, endPoint y: 269, distance: 53.3
click at [495, 269] on div "text-transform : uppercase !important ; } /* === SUBTEXT - UNCHANGED === */ #gm…" at bounding box center [626, 283] width 563 height 430
paste textarea "[DOMAIN_NAME][URL]"
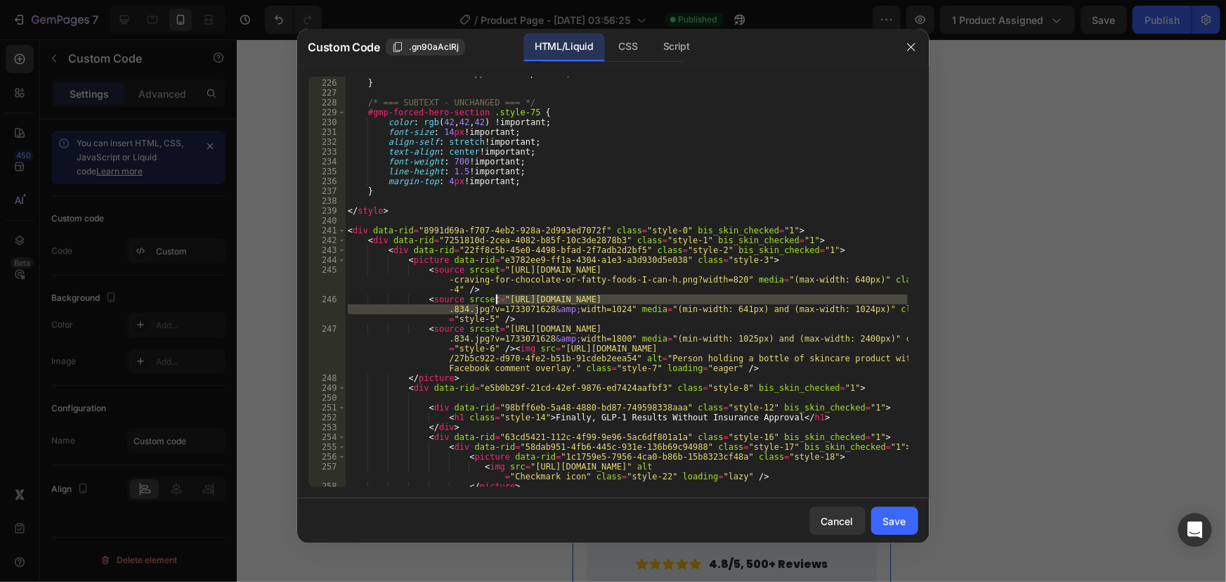
drag, startPoint x: 478, startPoint y: 309, endPoint x: 497, endPoint y: 299, distance: 21.4
click at [497, 299] on div "text-transform : uppercase !important ; } /* === SUBTEXT - UNCHANGED === */ #gm…" at bounding box center [626, 283] width 563 height 430
paste textarea "[DOMAIN_NAME][URL]"
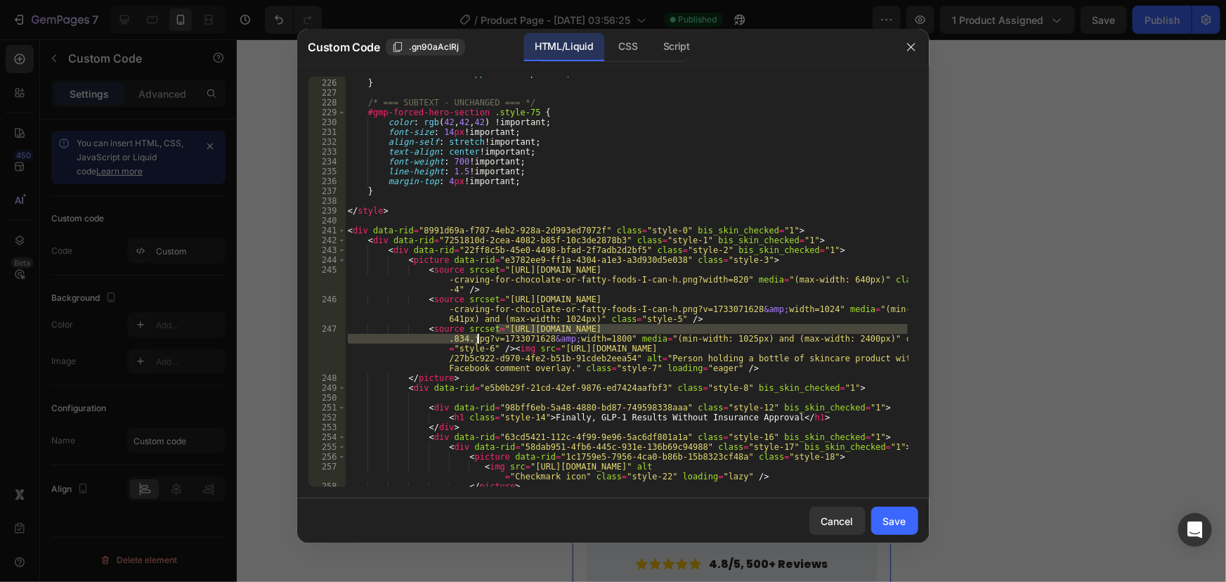
drag, startPoint x: 495, startPoint y: 325, endPoint x: 479, endPoint y: 341, distance: 23.4
click at [479, 341] on div "text-transform : uppercase !important ; } /* === SUBTEXT - UNCHANGED === */ #gm…" at bounding box center [626, 283] width 563 height 430
paste textarea "[DOMAIN_NAME][URL]" media="(min-width: 1025px) and (max-width: 2400px)" class="…"
type textarea "<source srcset="[URL][DOMAIN_NAME]" media="(min-width: 1025px) and (max-width: …"
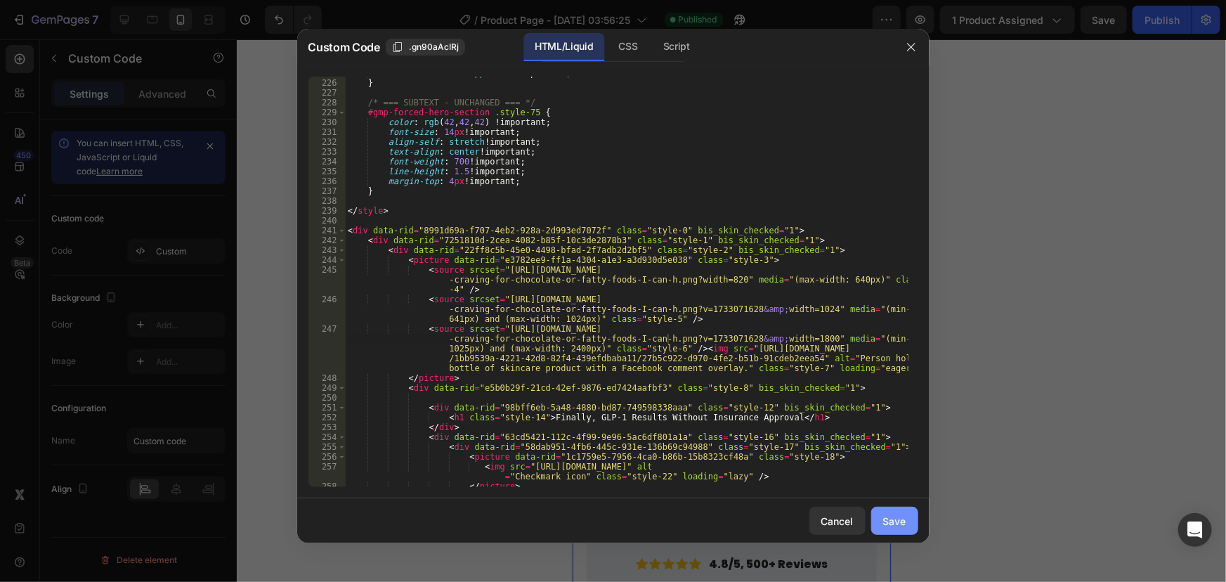
click at [894, 514] on div "Save" at bounding box center [894, 521] width 23 height 15
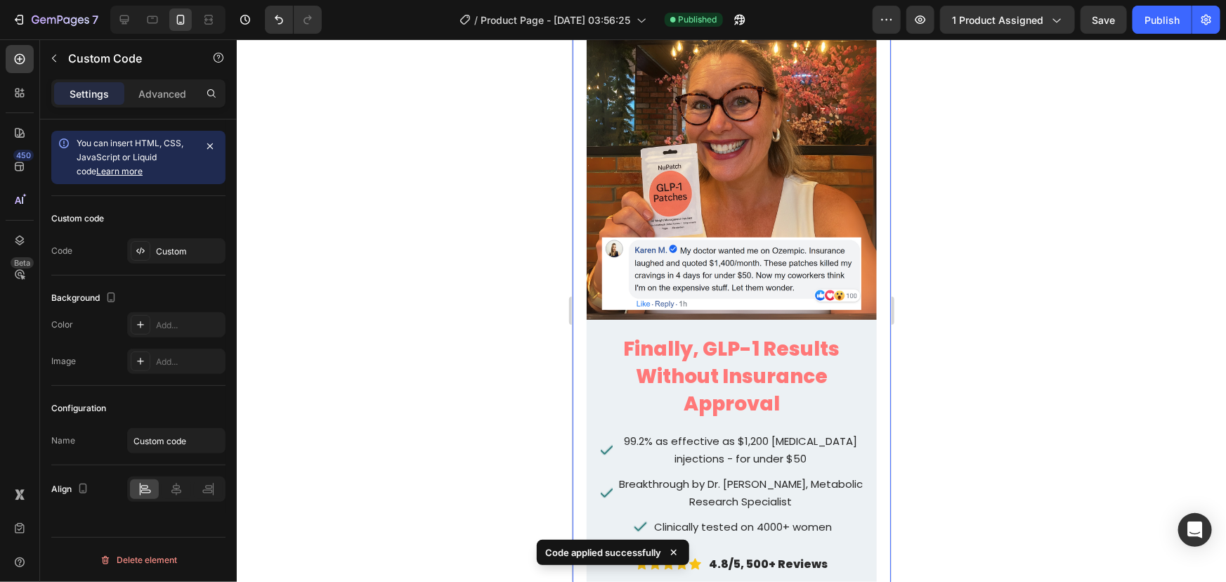
scroll to position [0, 0]
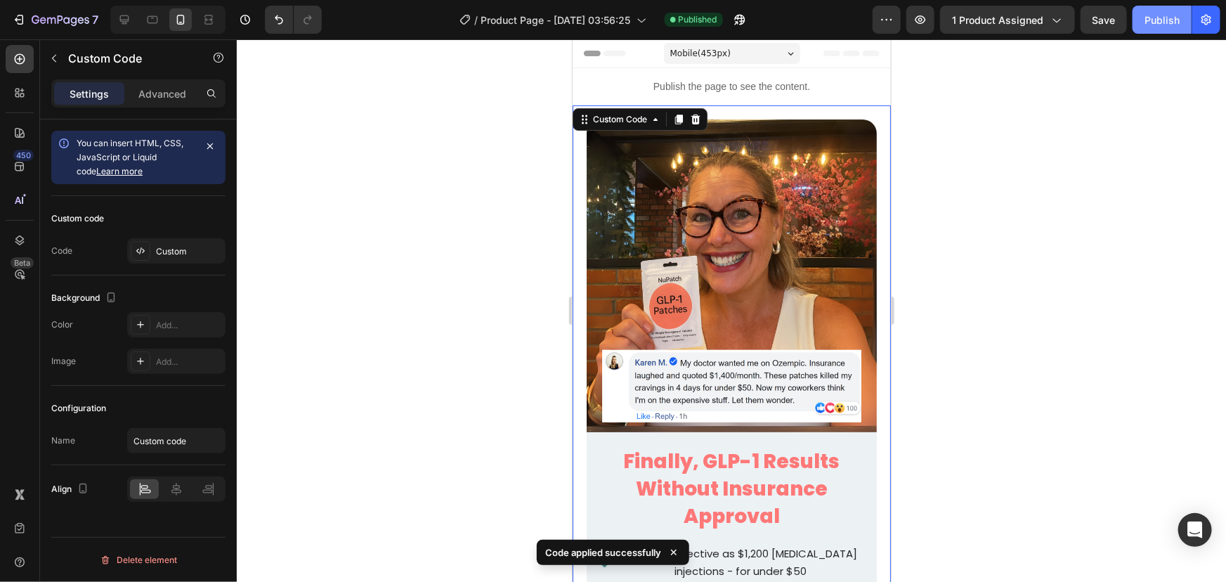
click at [1167, 13] on div "Publish" at bounding box center [1162, 20] width 35 height 15
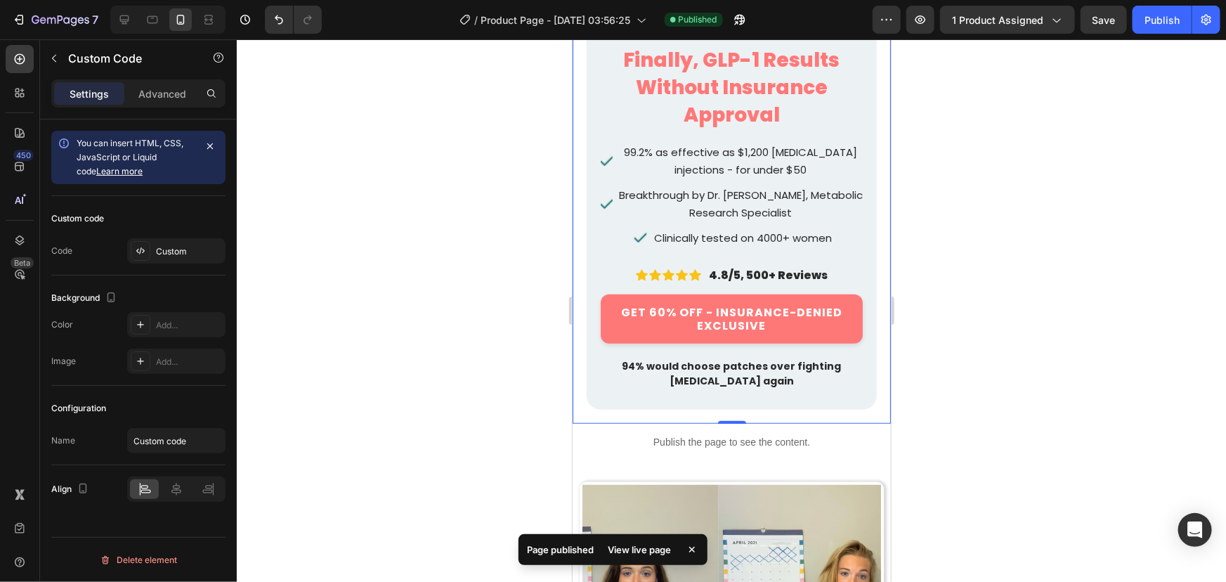
scroll to position [405, 0]
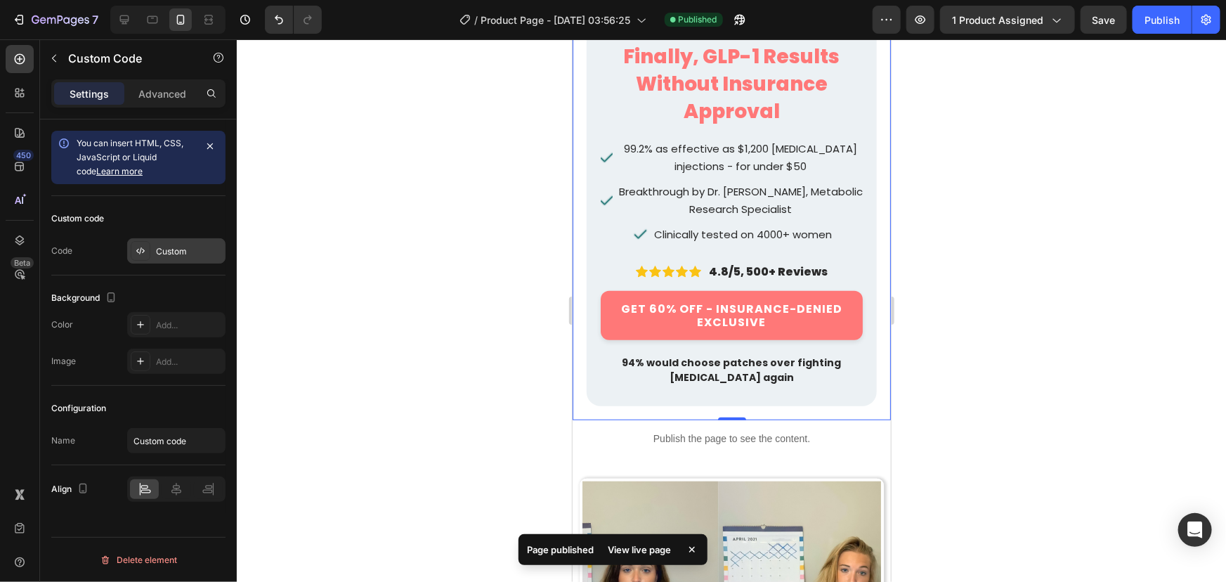
click at [168, 245] on div "Custom" at bounding box center [189, 251] width 66 height 13
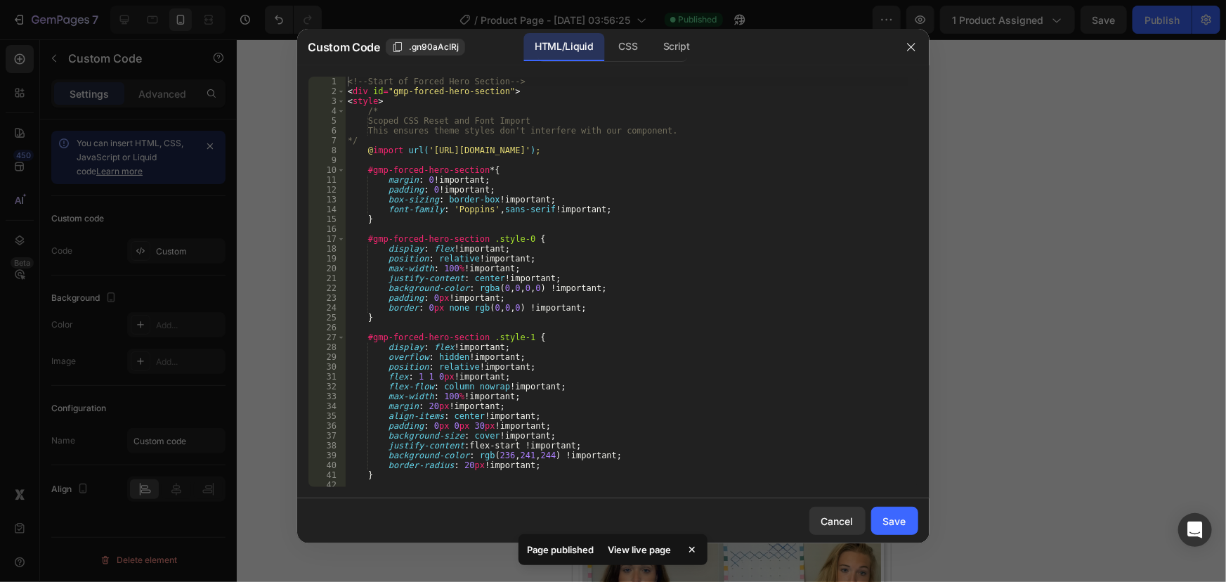
type textarea "position: relative !important;"
click at [547, 260] on div "<!-- Start of Forced Hero Section --> < div id = "gmp-forced-hero-section" > < …" at bounding box center [626, 292] width 563 height 430
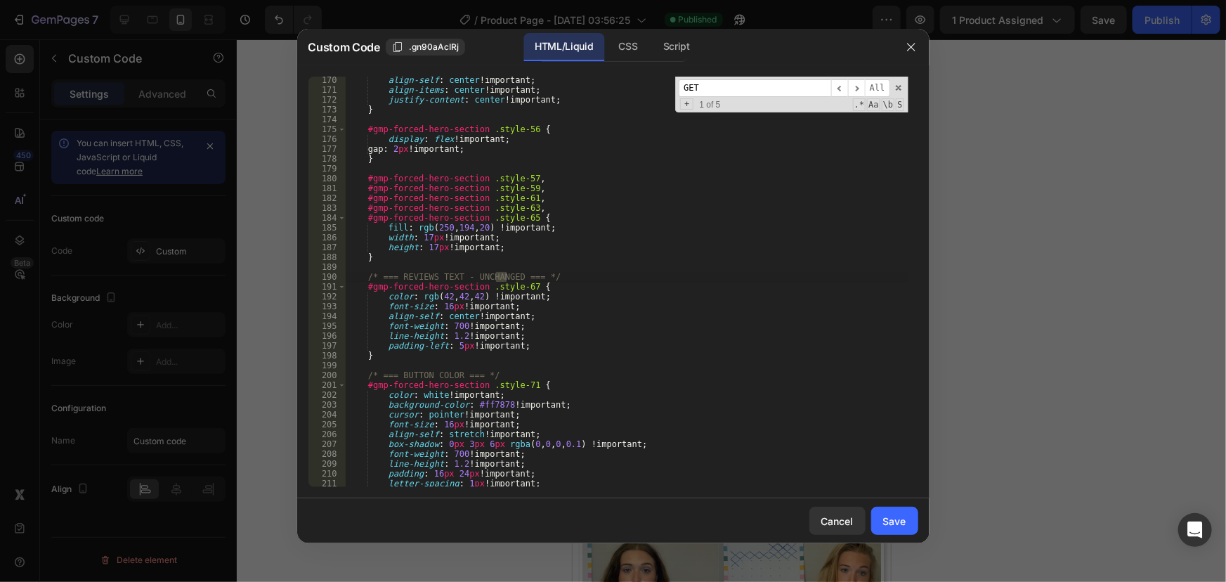
scroll to position [2845, 0]
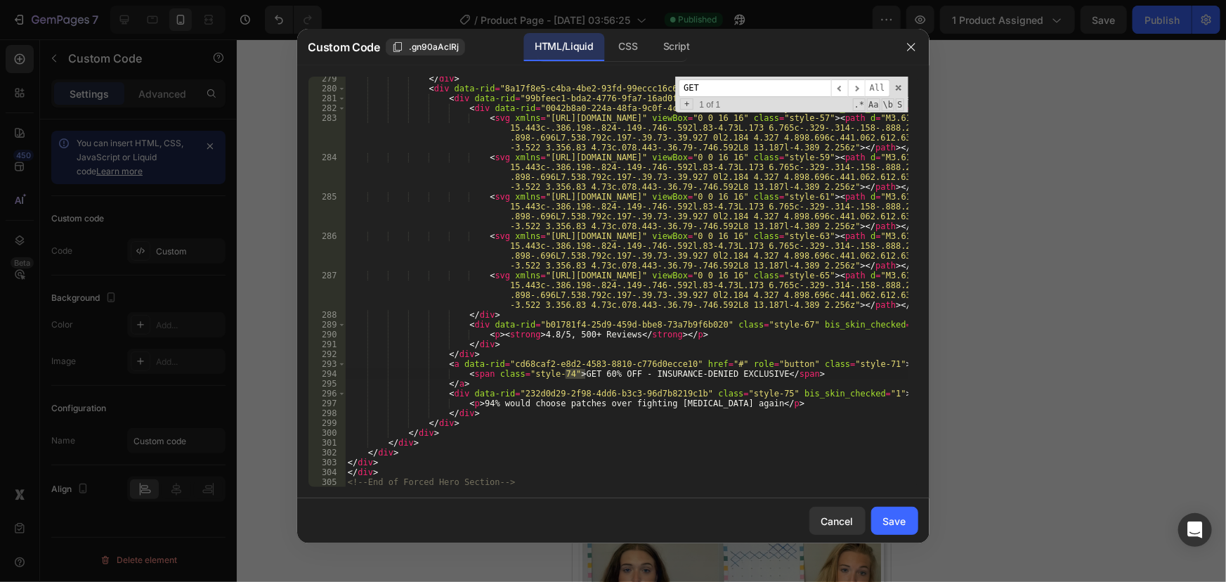
type input "GET"
drag, startPoint x: 617, startPoint y: 372, endPoint x: 752, endPoint y: 377, distance: 135.0
click at [752, 377] on div "</ div > < div data-rid = "8a17f8e5-c4ba-4be2-93fd-99eccc16c678" class = "style…" at bounding box center [626, 289] width 563 height 430
type textarea "<span class="style-74">GET 60% OFF</span>"
click at [910, 519] on button "Save" at bounding box center [894, 521] width 47 height 28
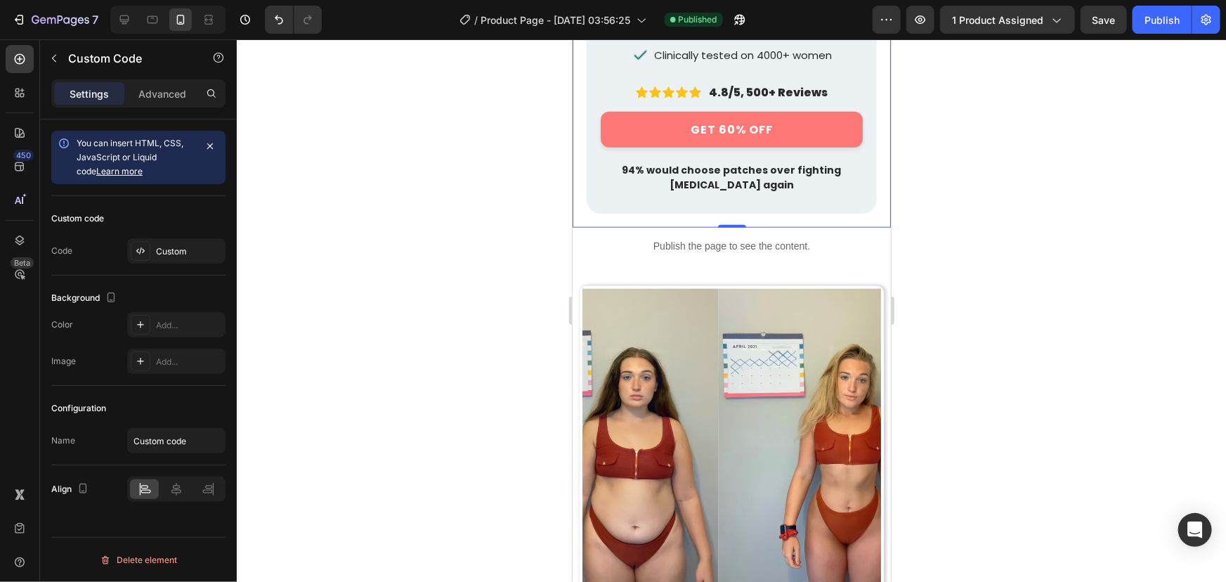
scroll to position [585, 0]
click at [1158, 26] on div "Publish" at bounding box center [1162, 20] width 35 height 15
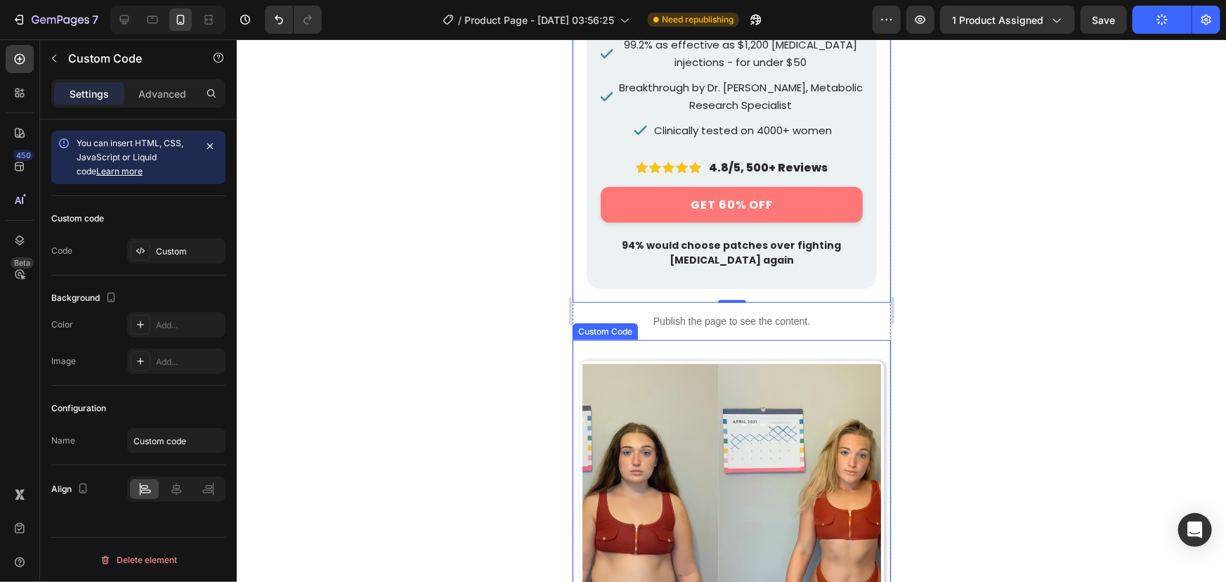
scroll to position [510, 0]
